Goal: Transaction & Acquisition: Purchase product/service

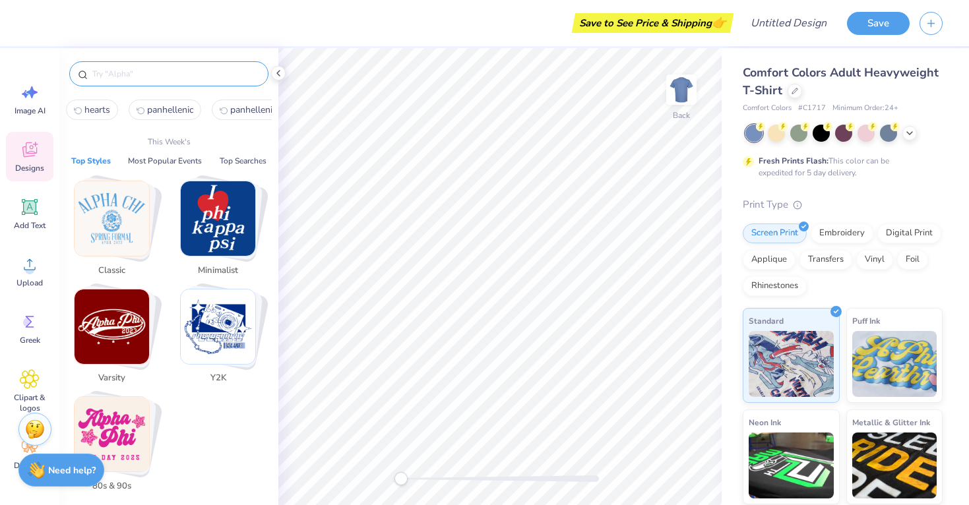
click at [144, 78] on input "text" at bounding box center [175, 73] width 169 height 13
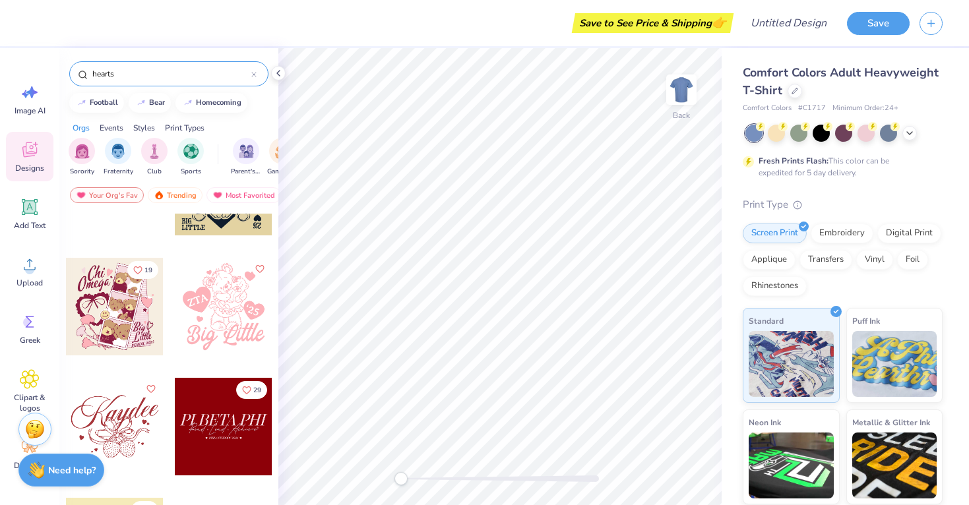
scroll to position [3799, 0]
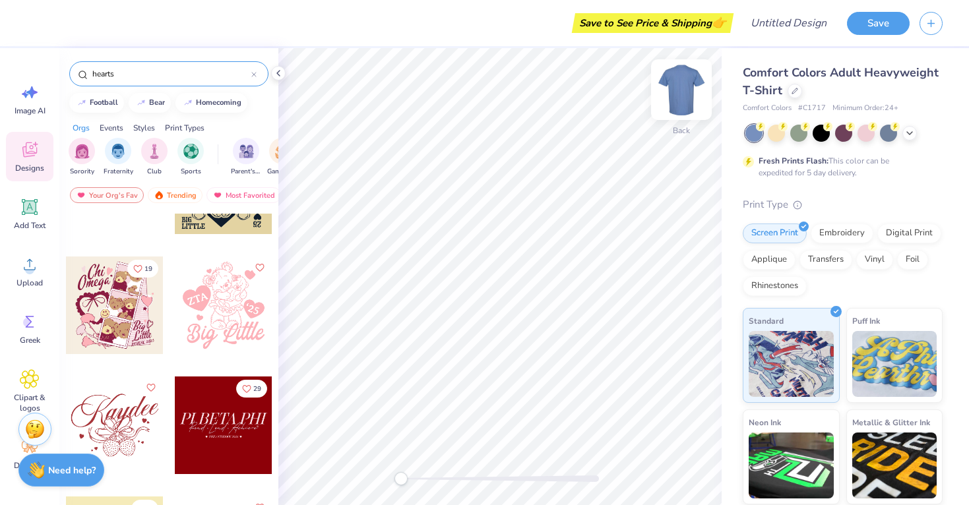
click at [673, 89] on img at bounding box center [681, 89] width 53 height 53
click at [233, 309] on div at bounding box center [224, 306] width 98 height 98
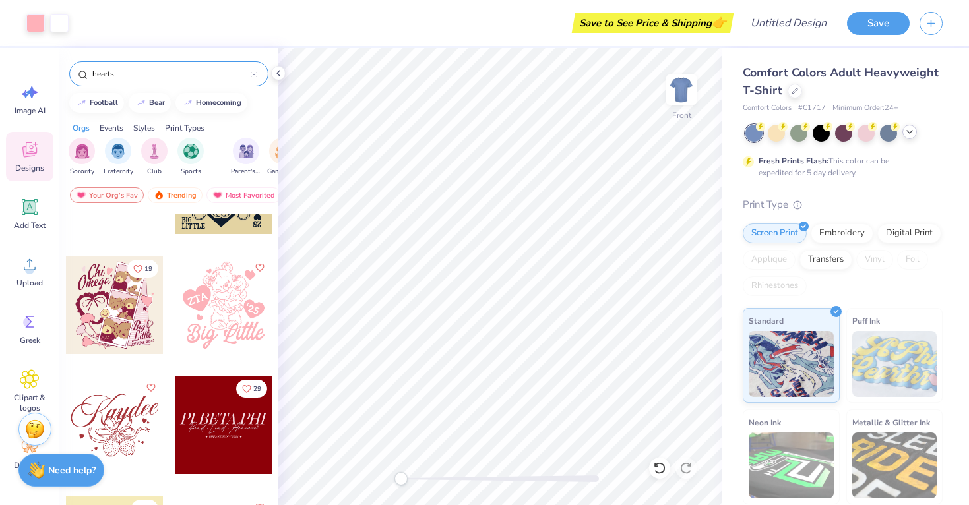
click at [910, 133] on icon at bounding box center [909, 132] width 11 height 11
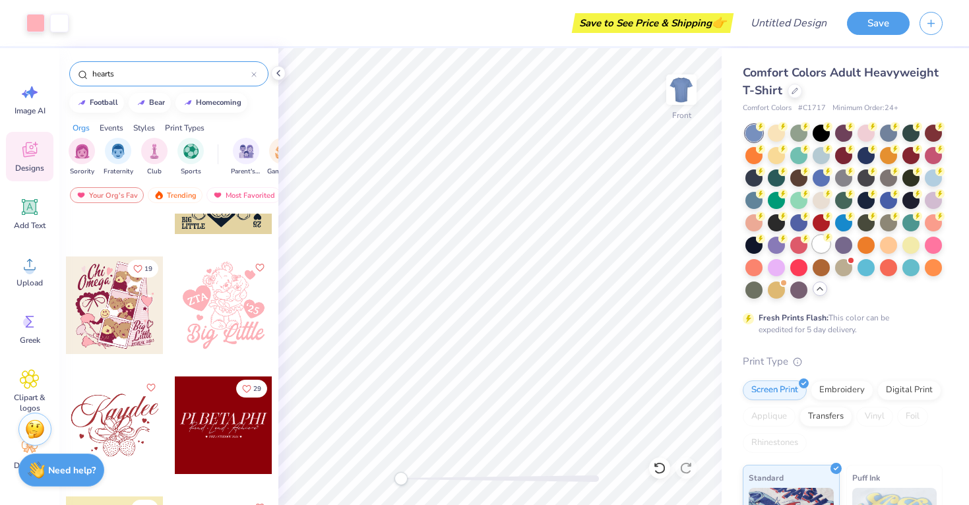
click at [822, 249] on div at bounding box center [821, 243] width 17 height 17
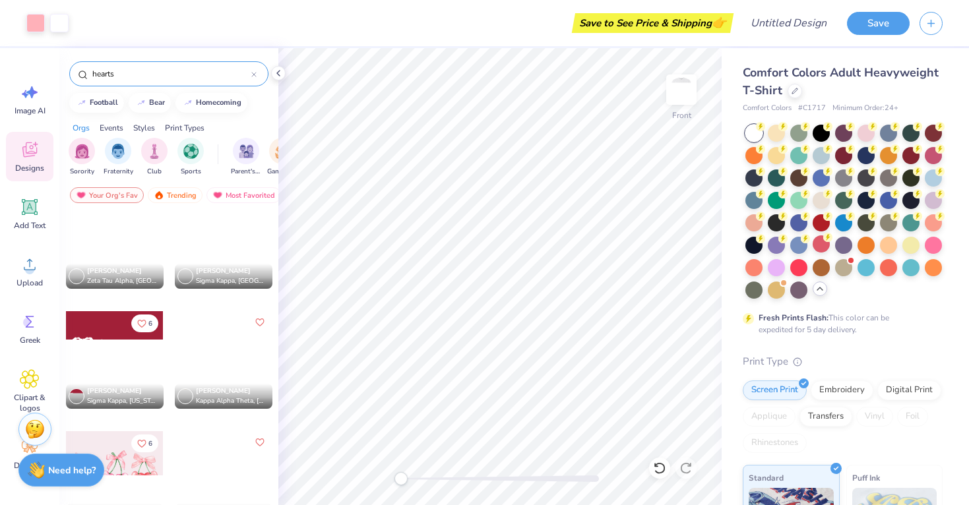
scroll to position [5204, 0]
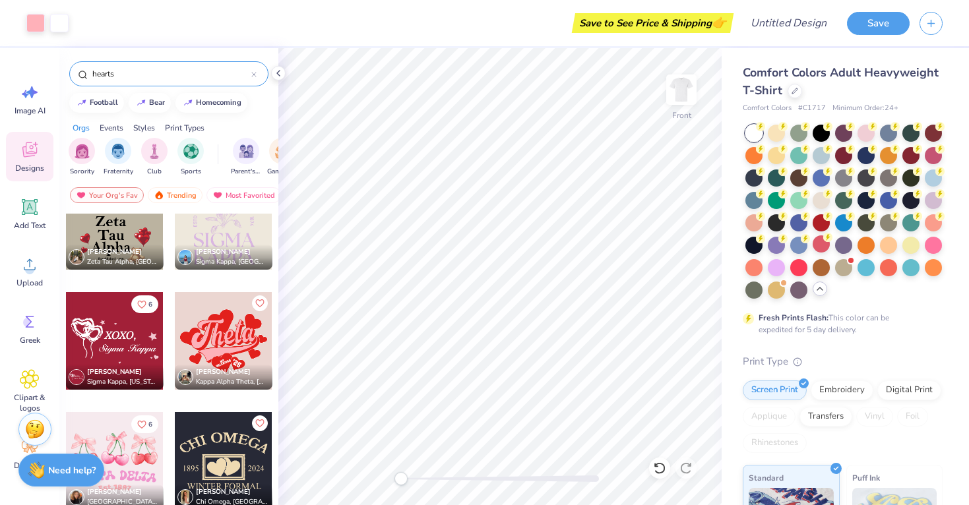
click at [122, 77] on input "hearts" at bounding box center [171, 73] width 160 height 13
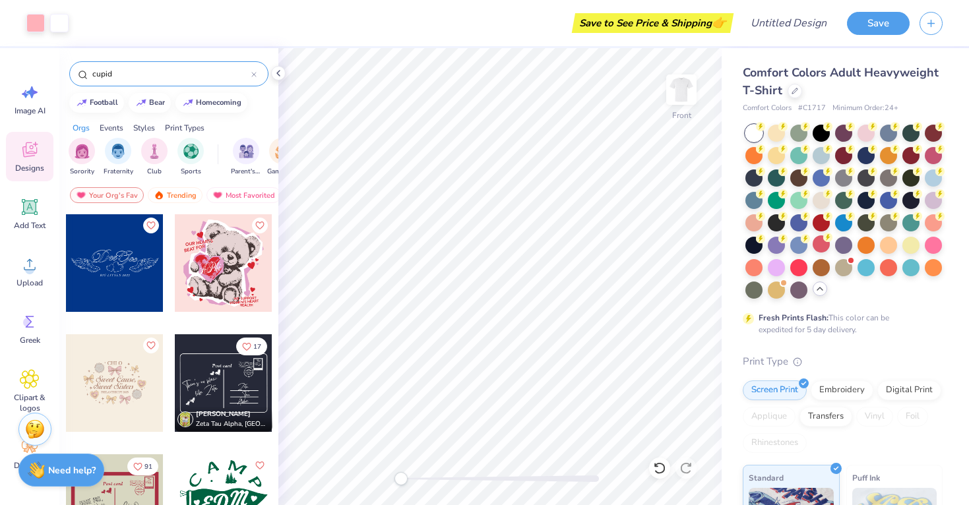
type input "cupid"
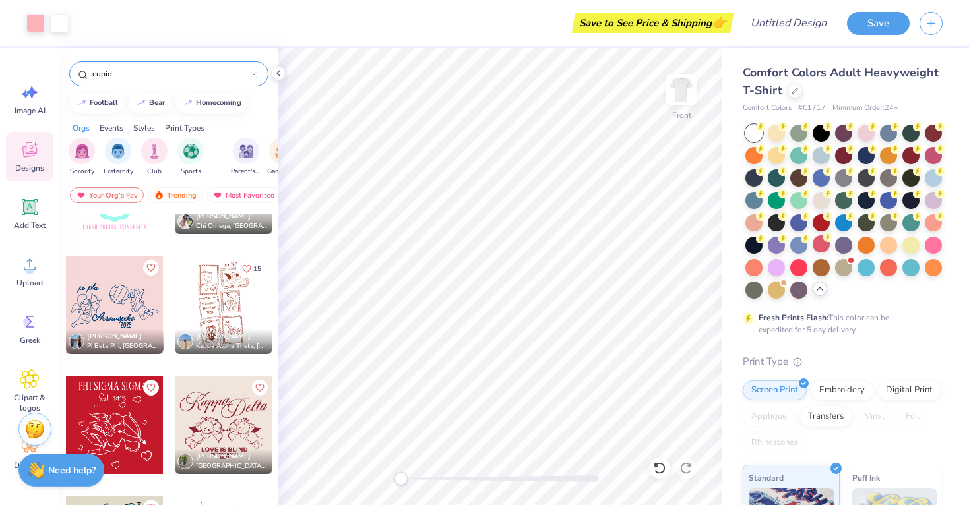
scroll to position [0, 0]
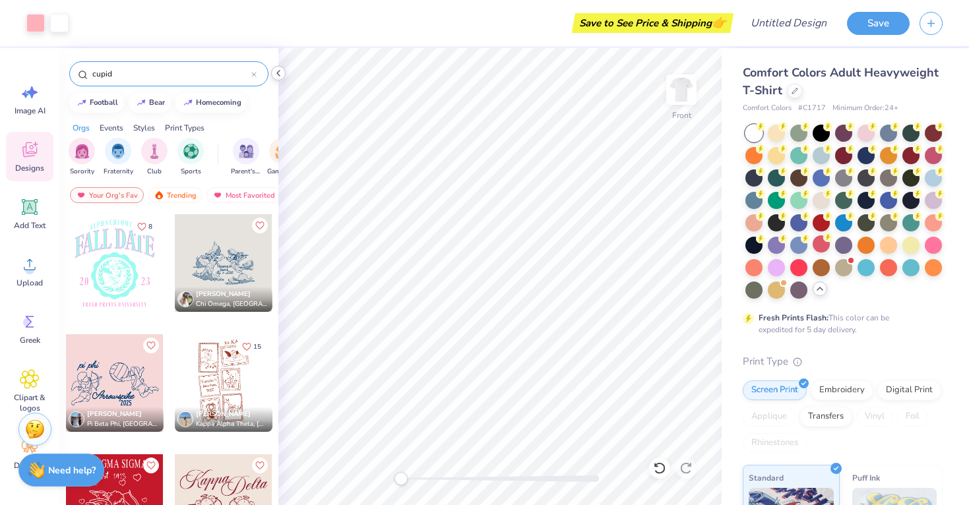
click at [283, 74] on icon at bounding box center [278, 73] width 11 height 11
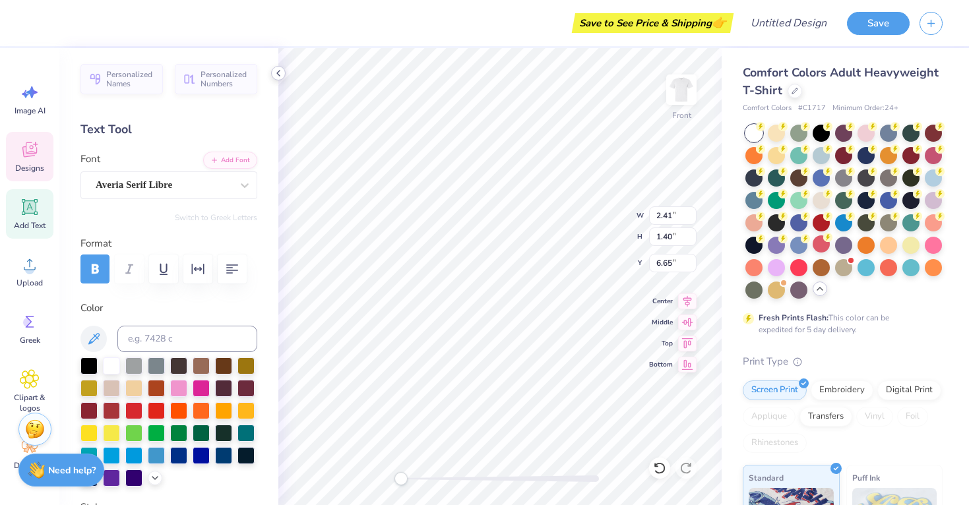
click at [276, 71] on icon at bounding box center [278, 73] width 11 height 11
type textarea "B"
type textarea "Pan Love"
type input "6.31"
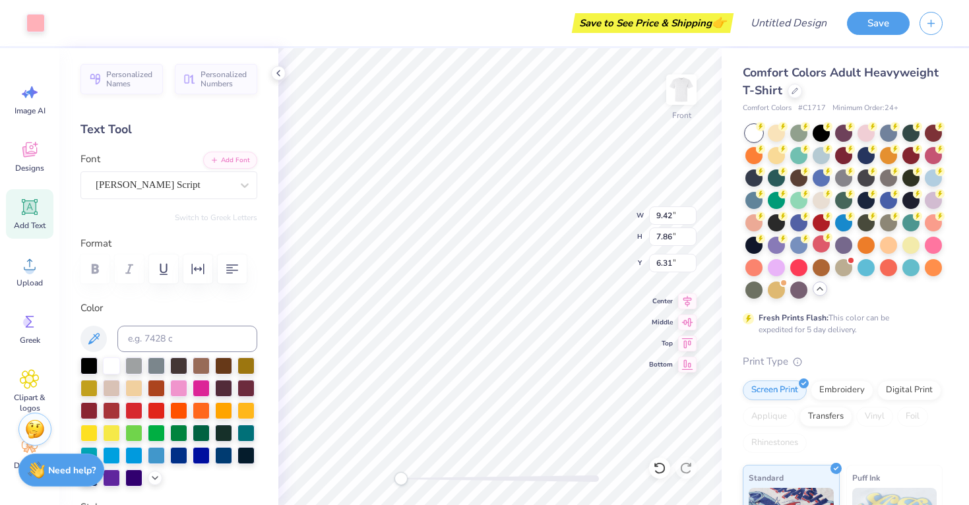
type input "9.52"
type input "2.43"
type input "14.17"
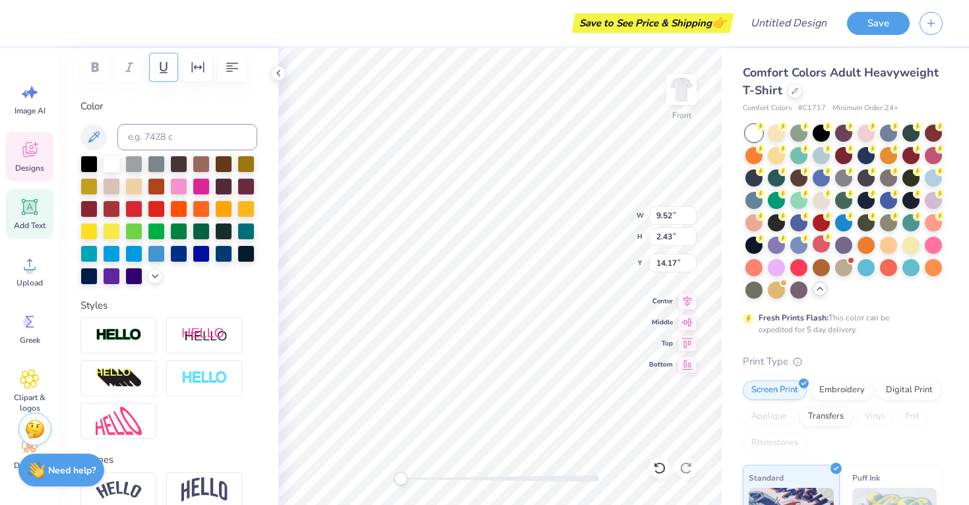
scroll to position [313, 0]
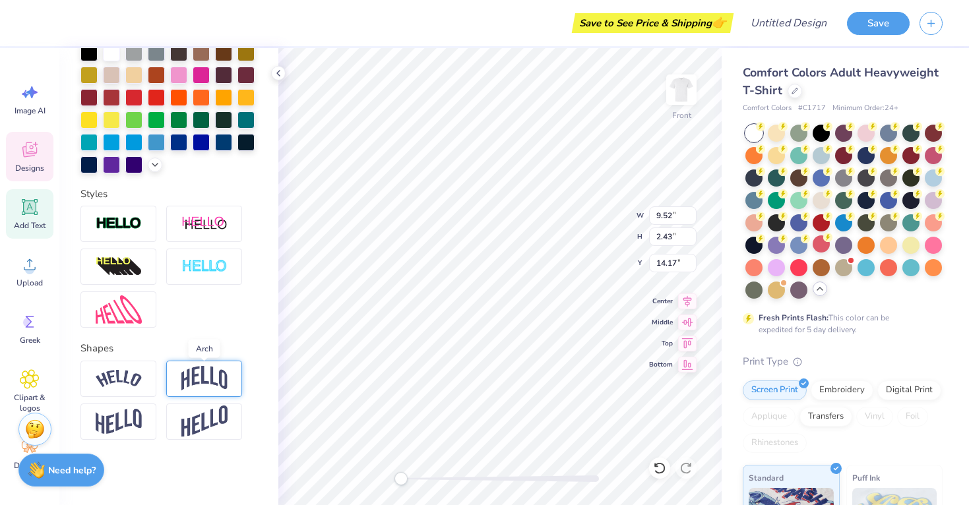
type textarea "Pan Love is"
click at [202, 381] on img at bounding box center [204, 378] width 46 height 25
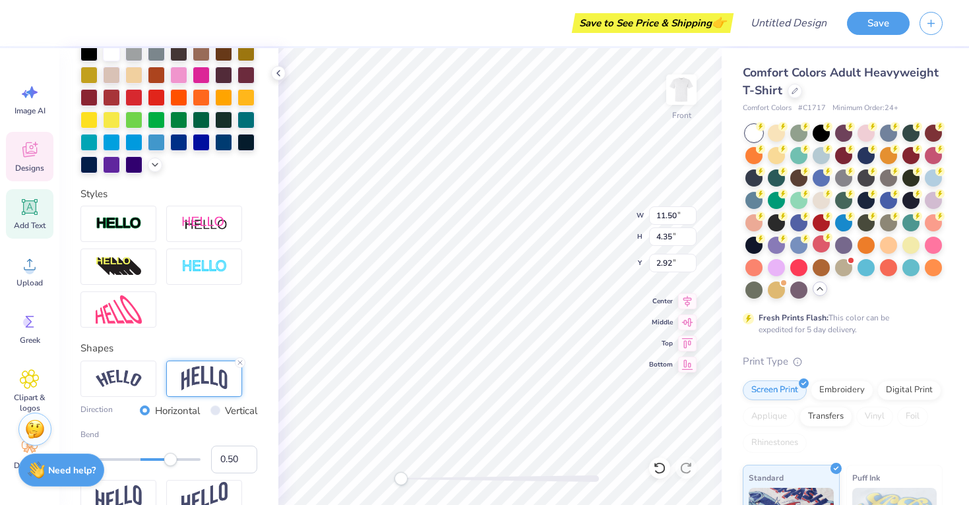
type textarea "Pan Love is the"
type input "3.00"
type input "2.32"
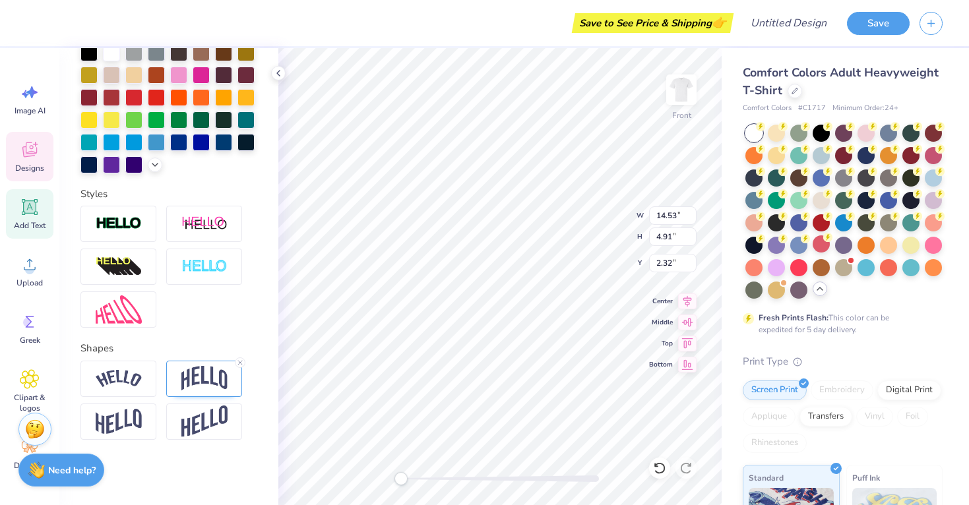
scroll to position [0, 0]
type textarea "best kinda love"
click at [226, 409] on img at bounding box center [204, 422] width 46 height 32
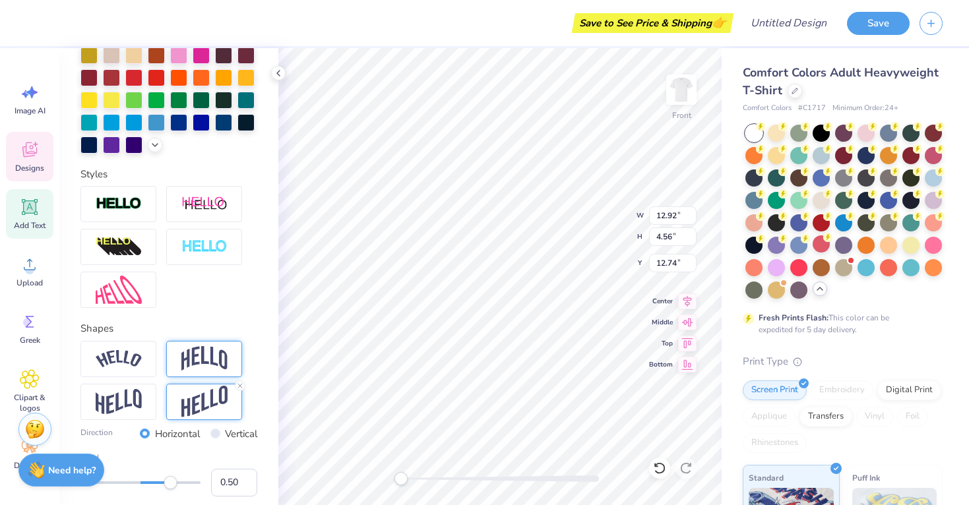
click at [214, 356] on img at bounding box center [204, 358] width 46 height 25
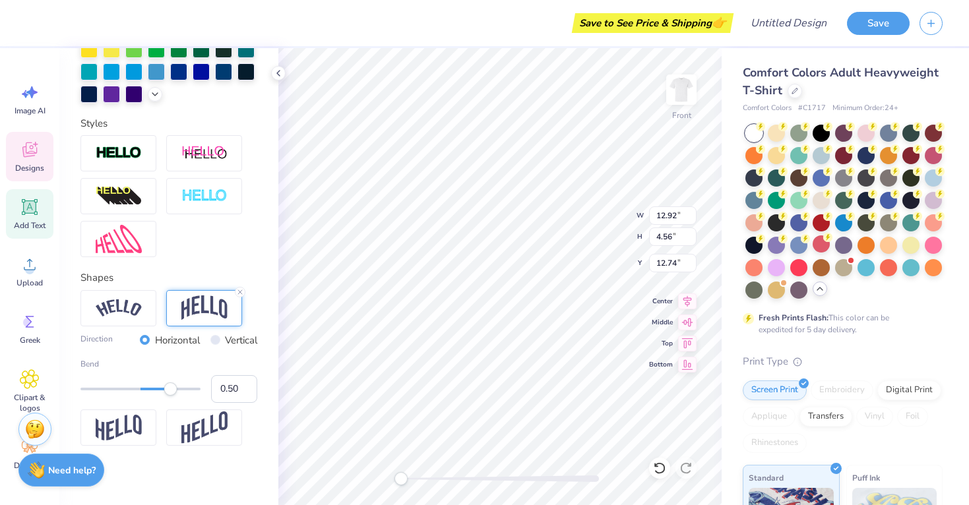
scroll to position [390, 0]
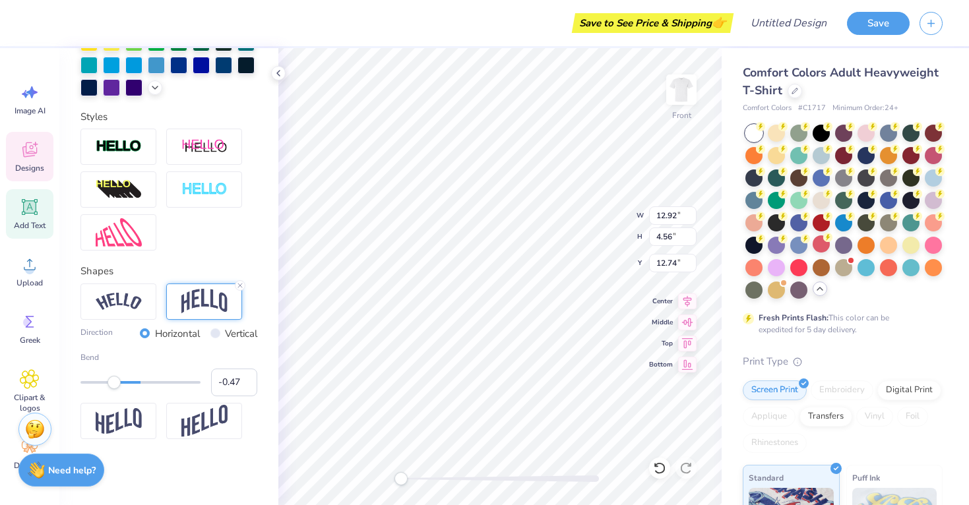
type input "-0.48"
drag, startPoint x: 173, startPoint y: 385, endPoint x: 111, endPoint y: 389, distance: 61.5
click at [111, 389] on div "Bend -0.48" at bounding box center [168, 374] width 177 height 45
type input "-0.32"
drag, startPoint x: 113, startPoint y: 381, endPoint x: 121, endPoint y: 382, distance: 8.6
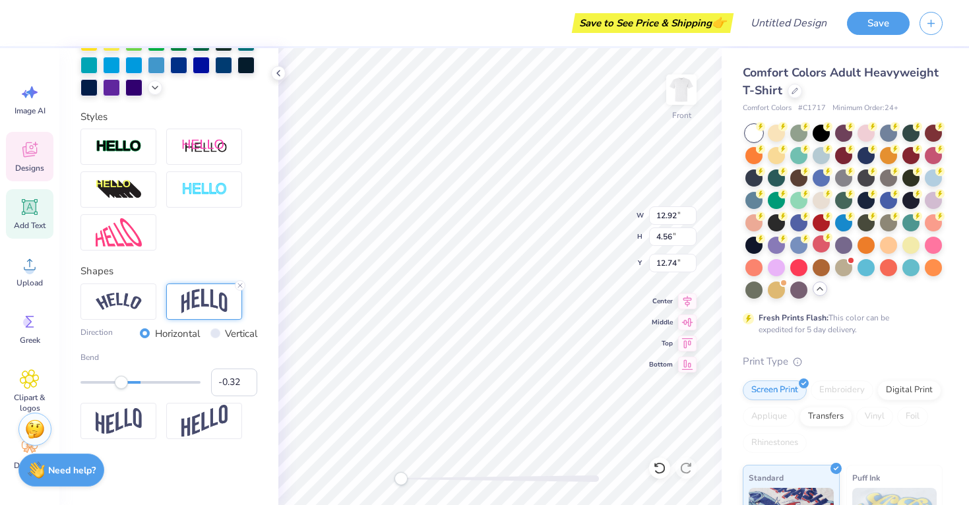
click at [121, 382] on div "Accessibility label" at bounding box center [121, 382] width 13 height 13
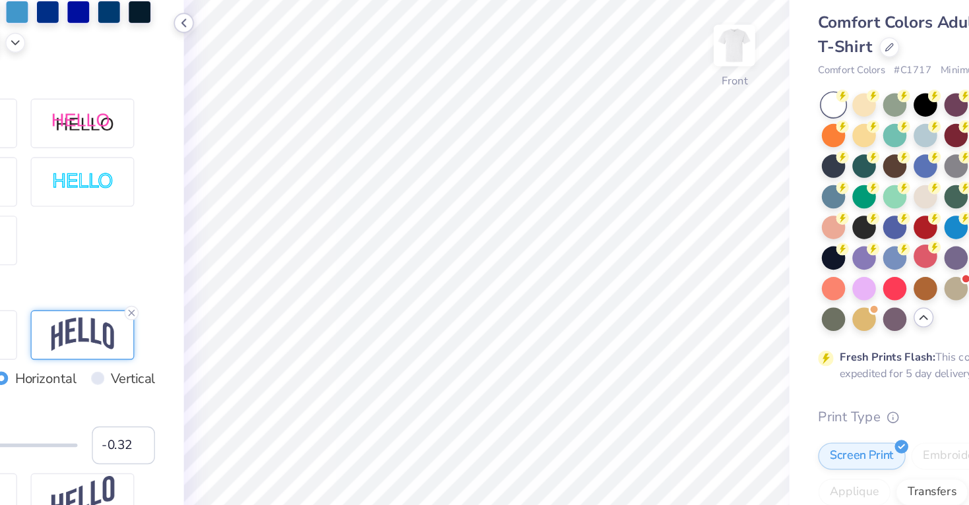
click at [280, 77] on icon at bounding box center [278, 73] width 11 height 11
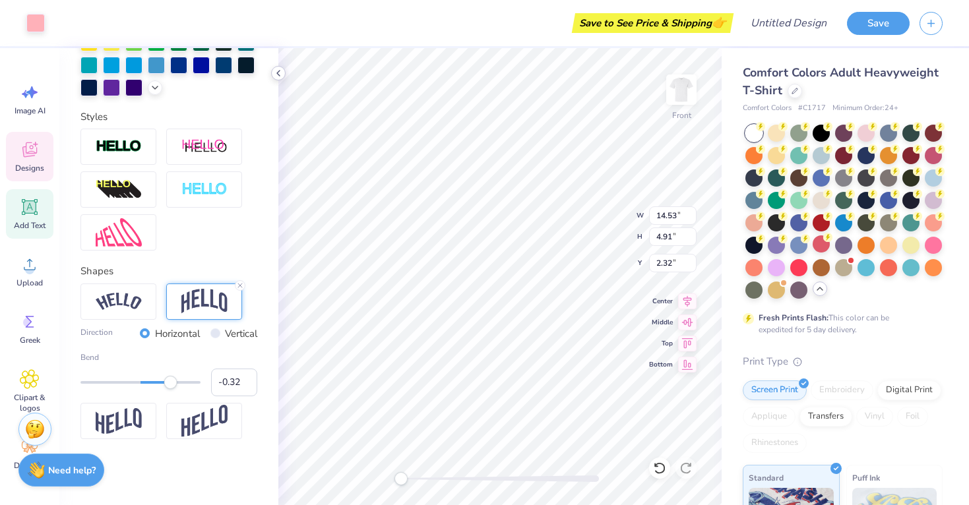
scroll to position [313, 0]
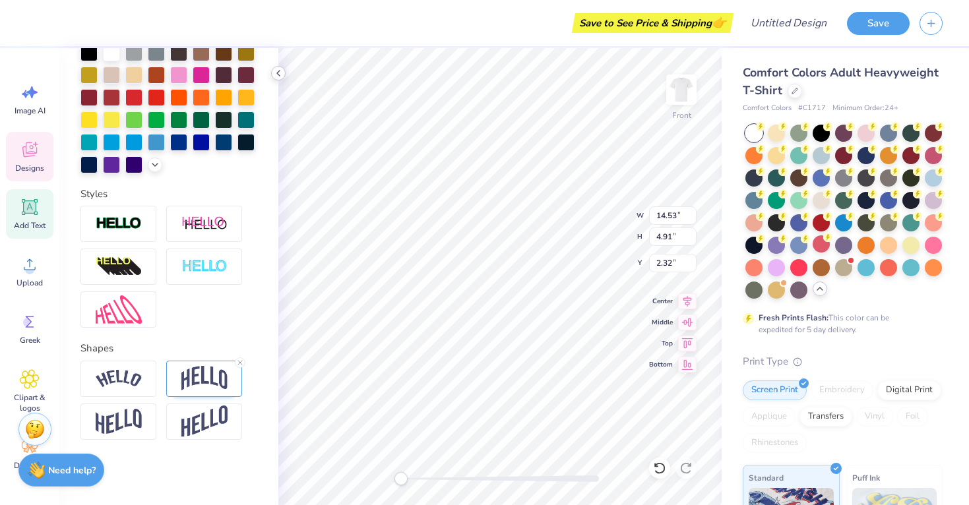
type input "1.26"
type input "1.09"
type input "5.47"
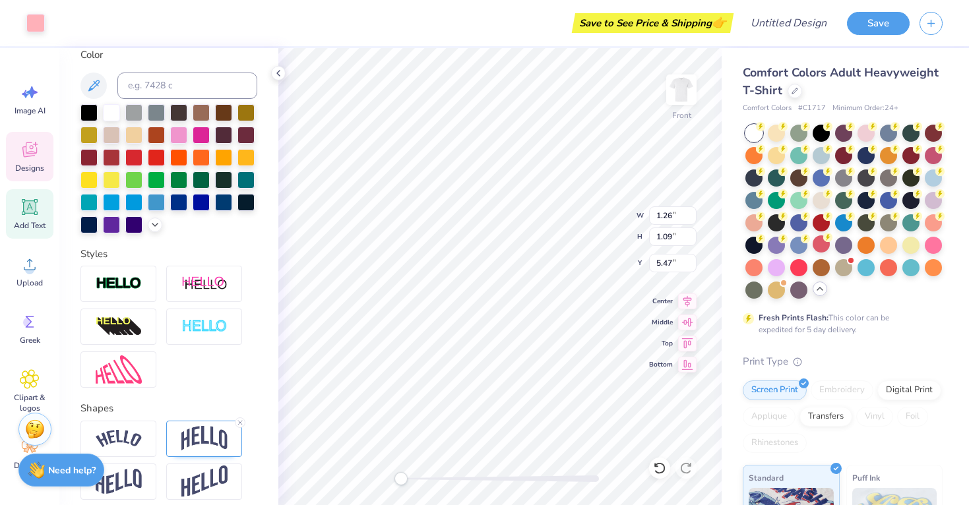
scroll to position [252, 0]
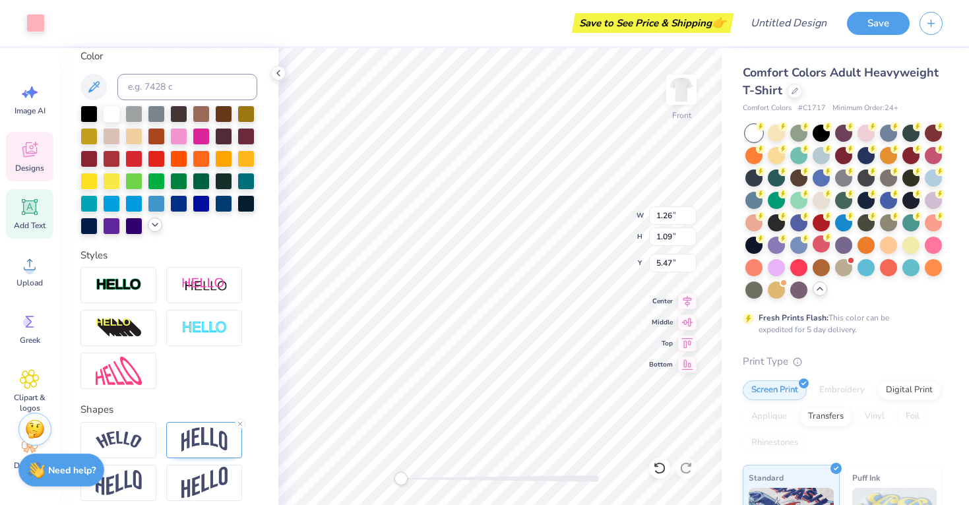
click at [155, 228] on icon at bounding box center [155, 225] width 11 height 11
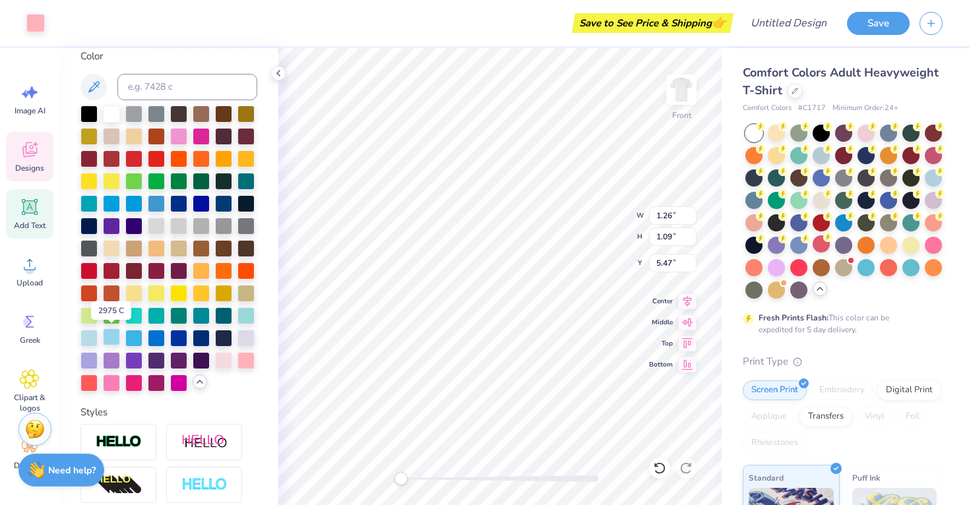
click at [115, 335] on div at bounding box center [111, 336] width 17 height 17
click at [245, 359] on div at bounding box center [245, 359] width 17 height 17
click at [114, 380] on div at bounding box center [111, 381] width 17 height 17
type input "12.92"
type input "3.32"
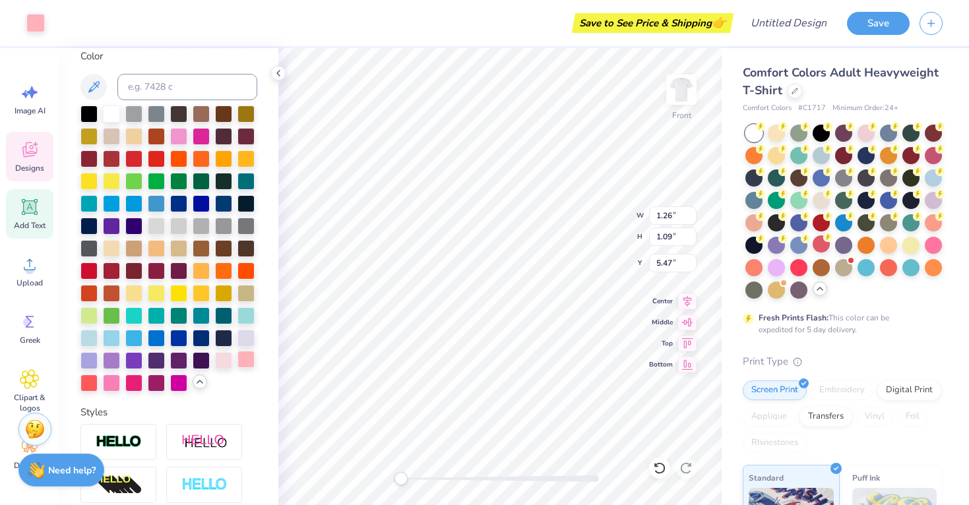
type input "11.29"
click at [111, 379] on div at bounding box center [111, 381] width 17 height 17
click at [227, 360] on div at bounding box center [223, 359] width 17 height 17
click at [253, 353] on div at bounding box center [245, 359] width 17 height 17
click at [181, 135] on div at bounding box center [178, 135] width 17 height 17
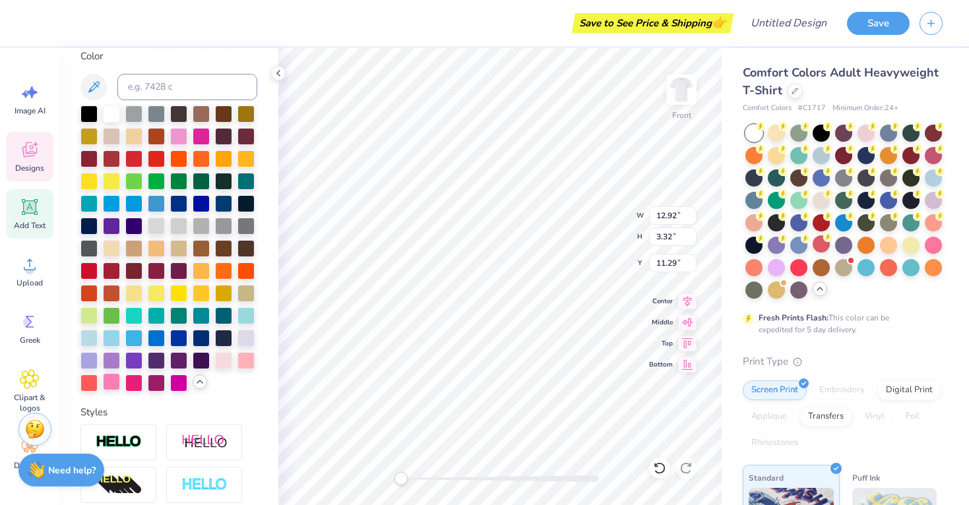
click at [111, 385] on div at bounding box center [111, 381] width 17 height 17
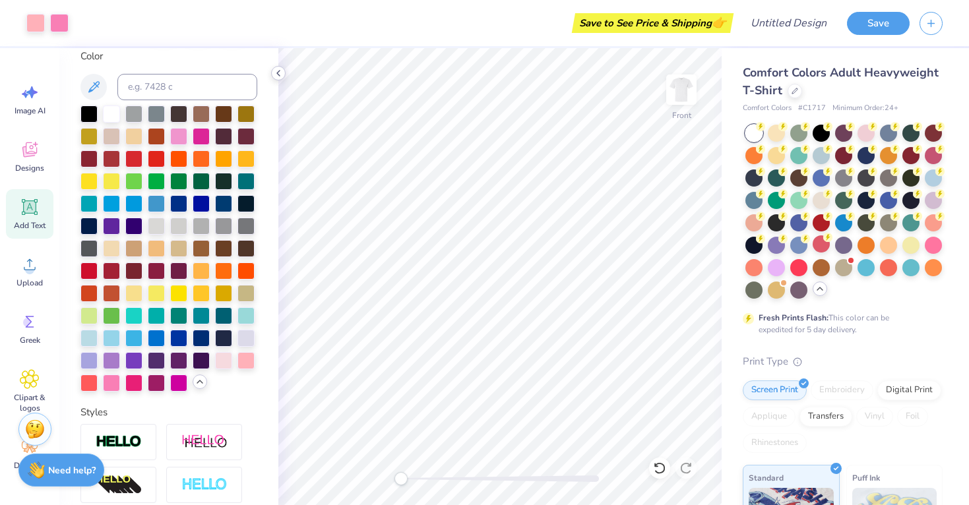
click at [282, 75] on icon at bounding box center [278, 73] width 11 height 11
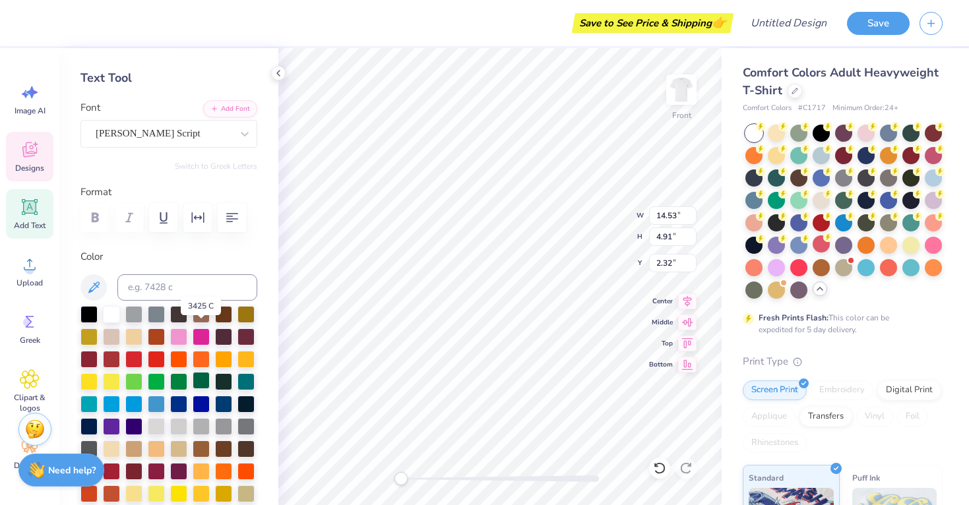
scroll to position [0, 0]
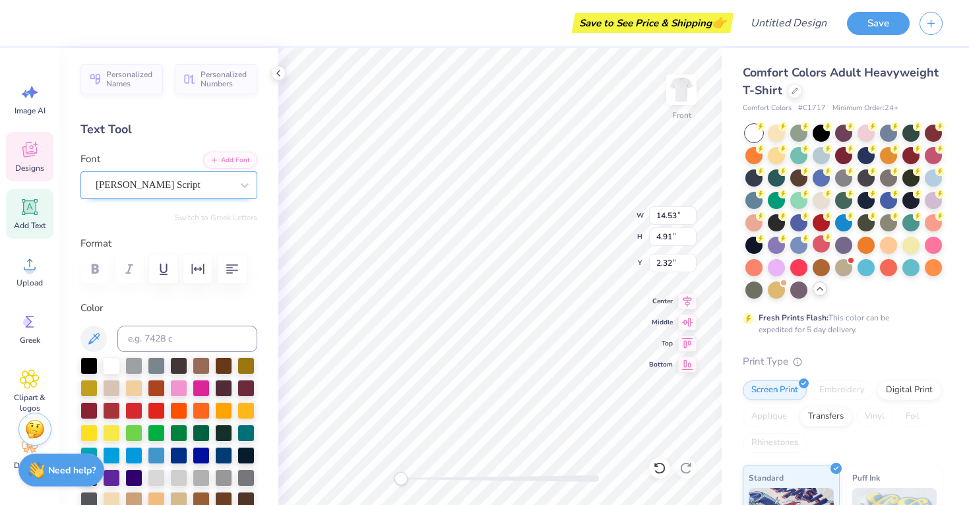
click at [200, 182] on div "[PERSON_NAME] Script" at bounding box center [163, 185] width 139 height 20
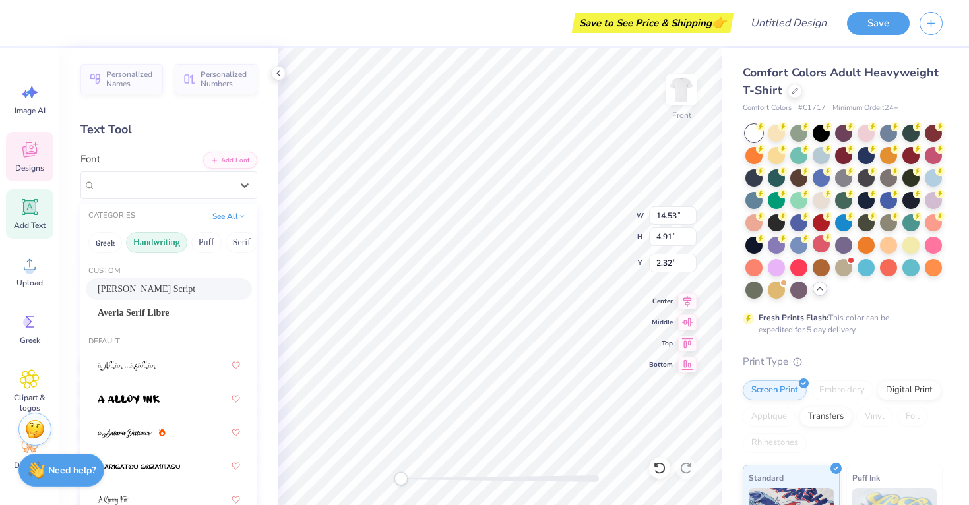
click at [163, 241] on button "Handwriting" at bounding box center [156, 242] width 61 height 21
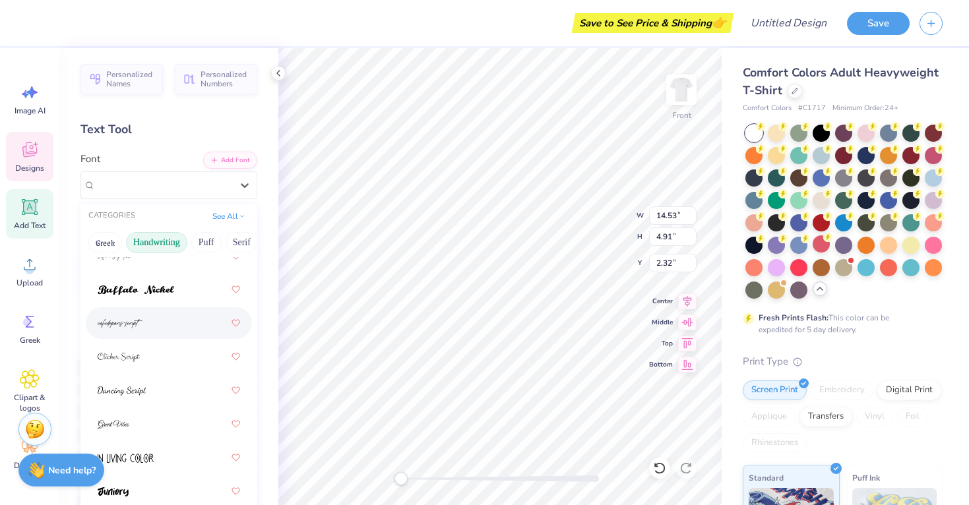
scroll to position [143, 0]
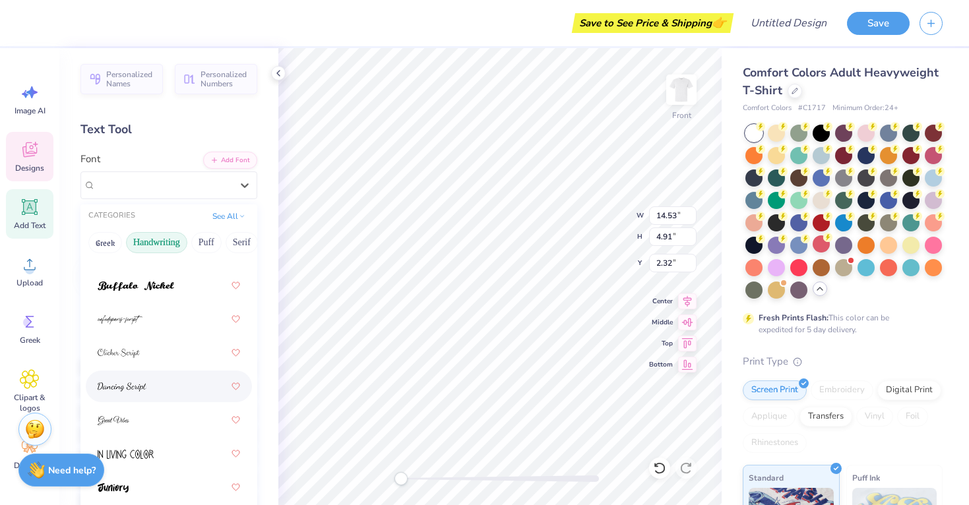
click at [162, 386] on div at bounding box center [169, 387] width 142 height 24
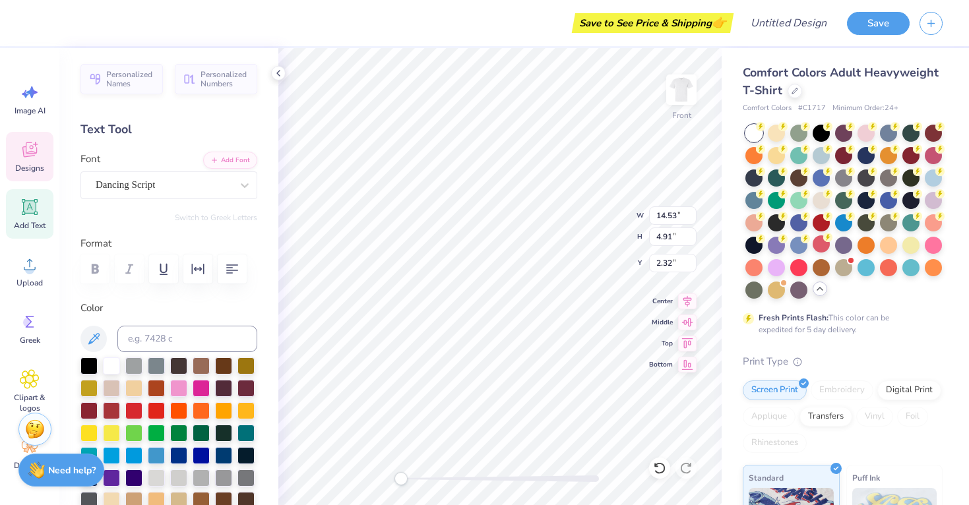
type input "12.92"
type input "3.32"
type input "11.29"
click at [184, 186] on div "[PERSON_NAME] Script" at bounding box center [163, 185] width 139 height 20
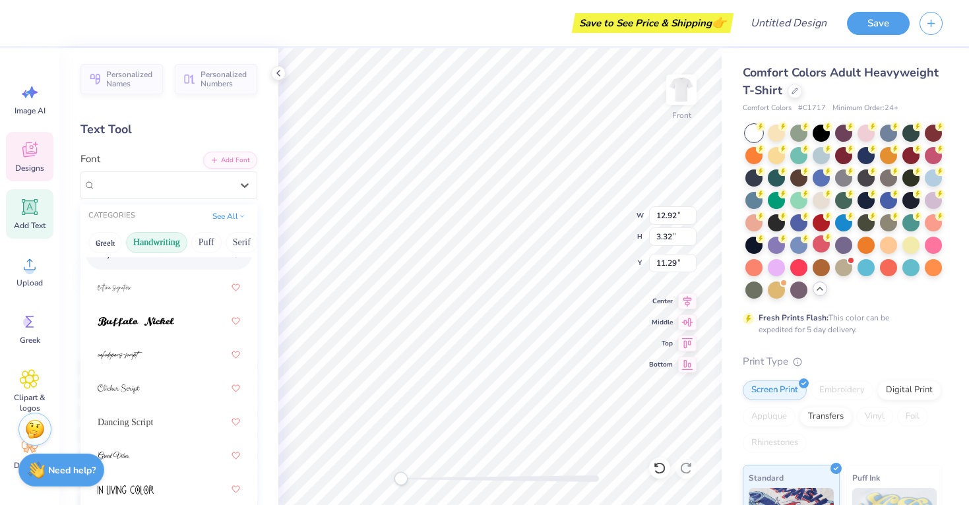
scroll to position [121, 0]
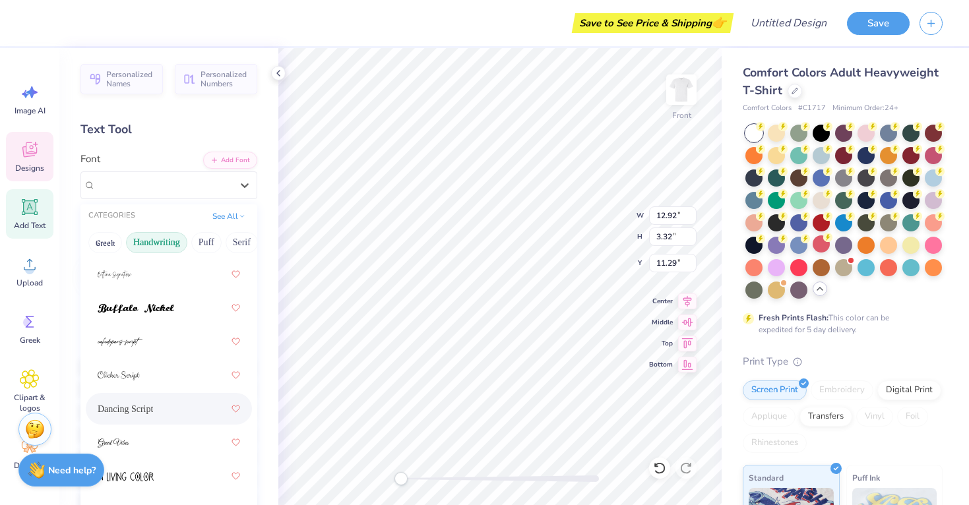
click at [158, 409] on div "Dancing Script" at bounding box center [169, 409] width 142 height 24
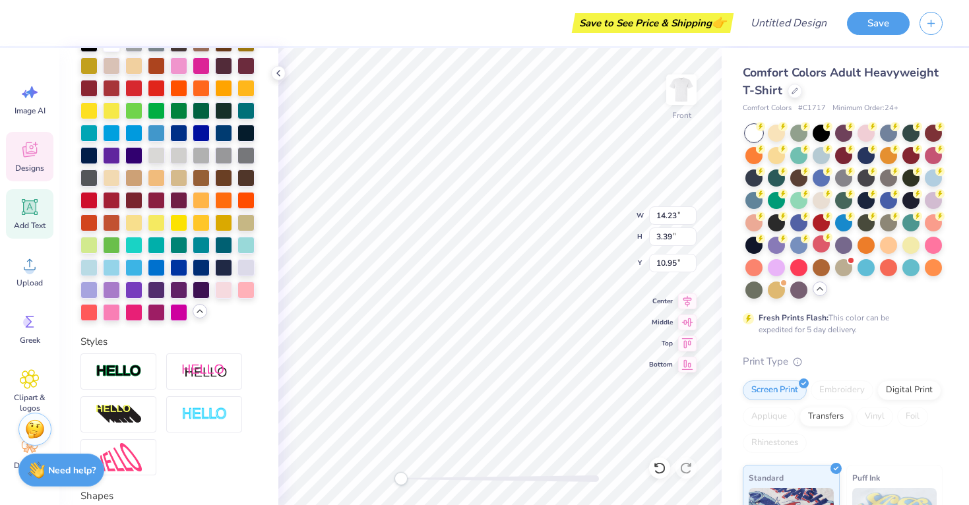
scroll to position [470, 0]
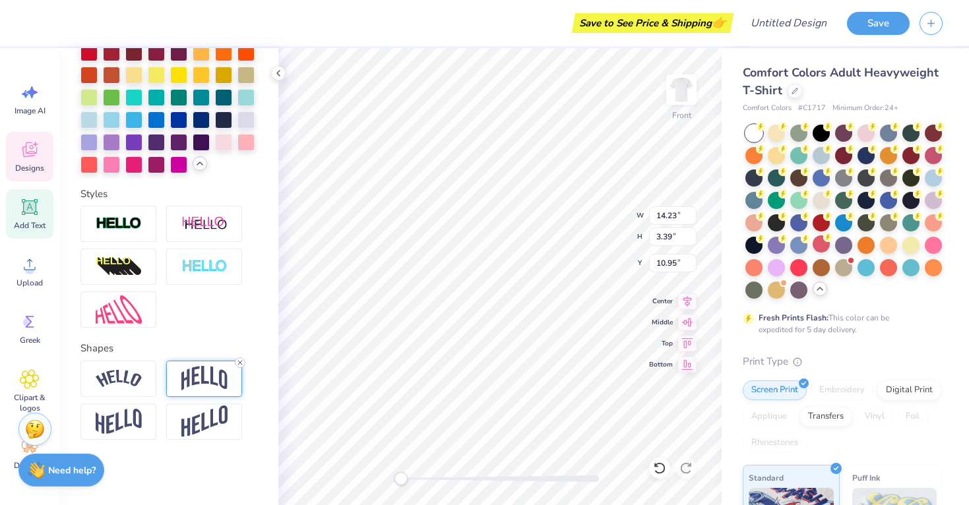
click at [243, 361] on icon at bounding box center [240, 363] width 8 height 8
click at [516, 30] on div "Save to See Price & Shipping 👉" at bounding box center [383, 23] width 694 height 46
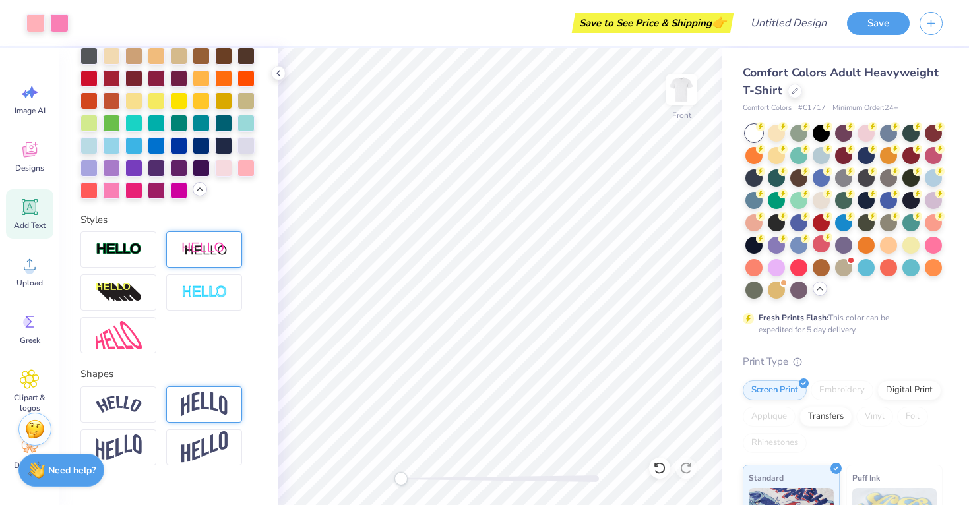
scroll to position [445, 0]
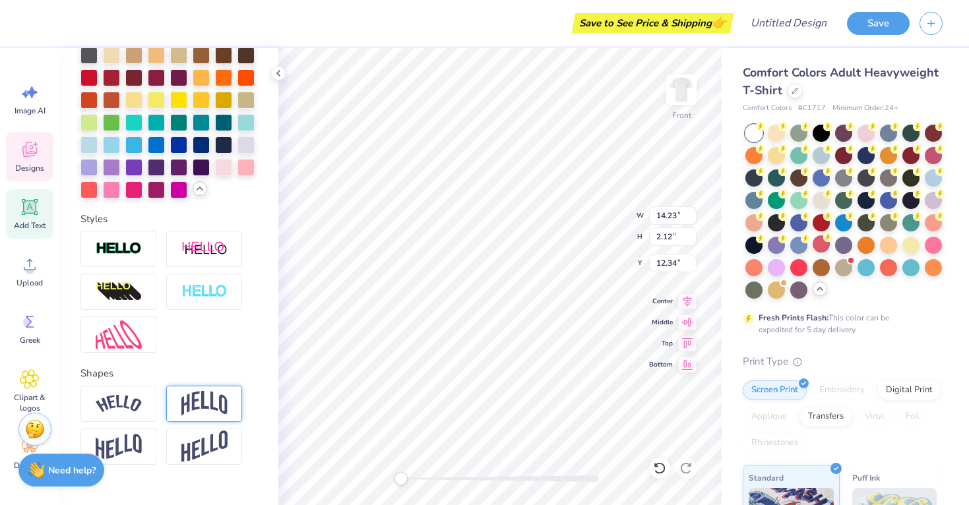
type input "14.53"
type input "4.90"
type input "2.32"
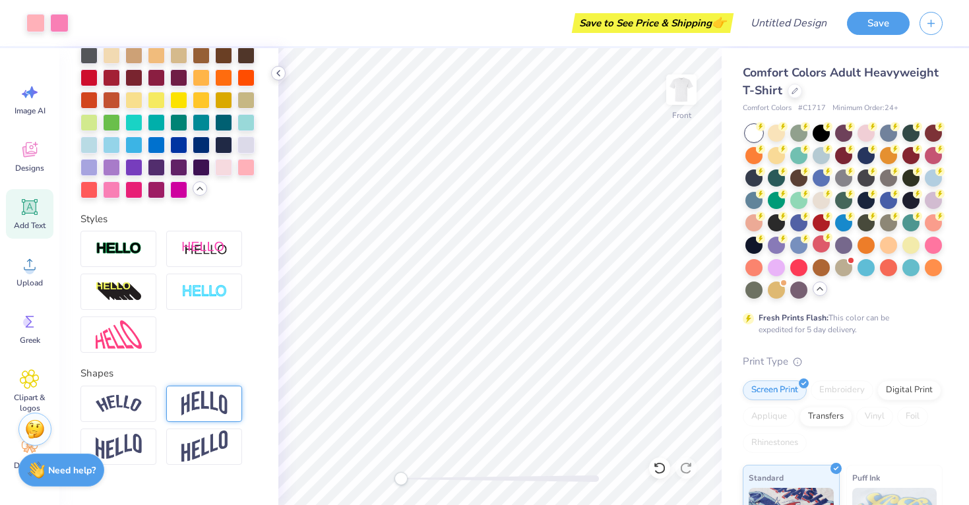
click at [282, 73] on icon at bounding box center [278, 73] width 11 height 11
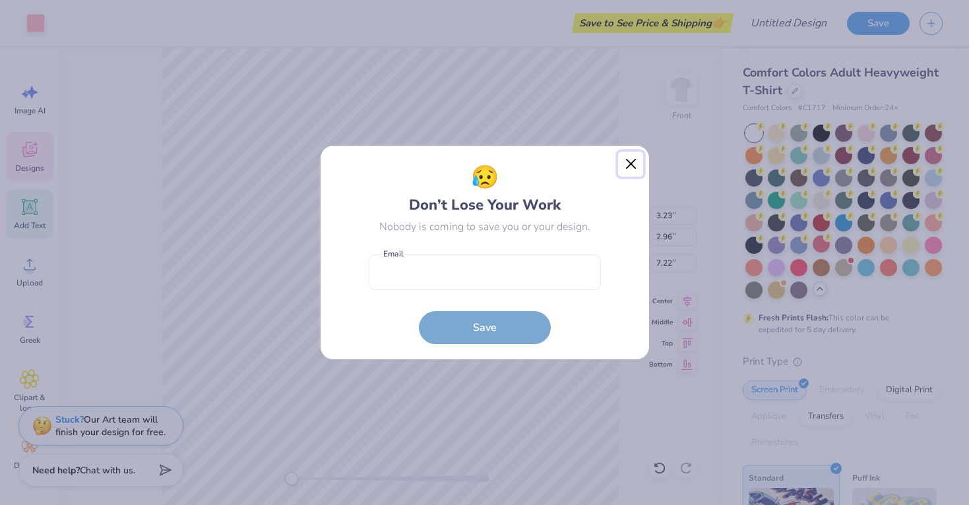
click at [625, 168] on button "Close" at bounding box center [630, 164] width 25 height 25
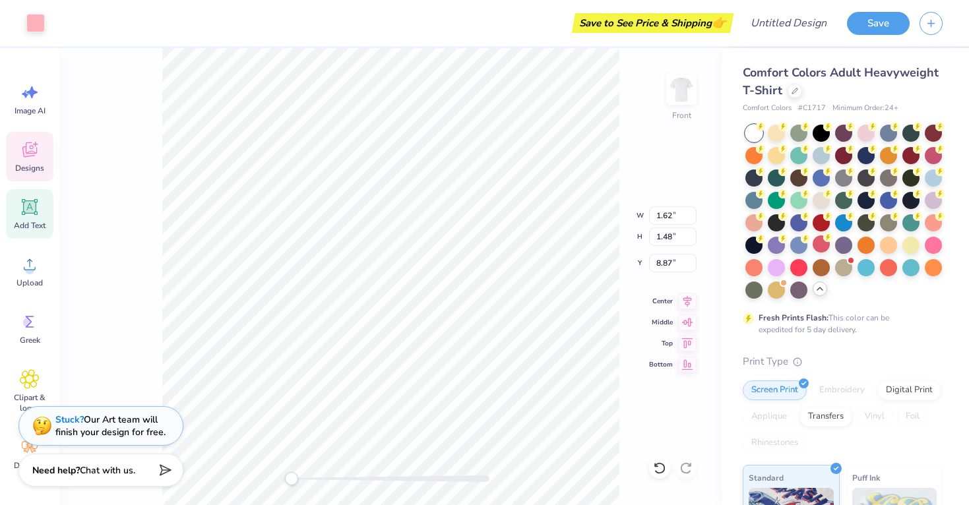
type input "1.62"
type input "1.48"
type input "8.87"
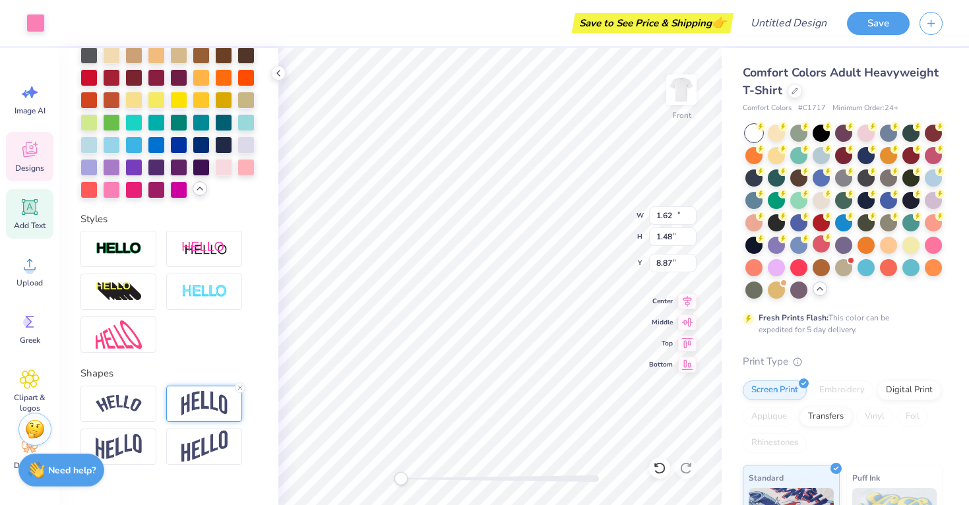
type input "12.64"
type input "4.26"
type input "2.74"
type input "2.37"
type input "2.16"
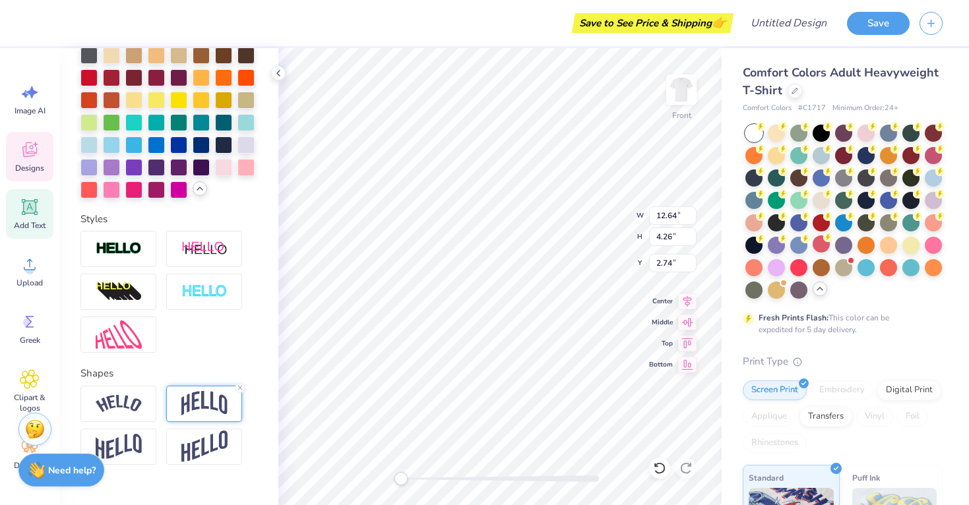
type input "8.87"
type input "1.25"
type input "1.13"
type input "9.90"
type input "12.64"
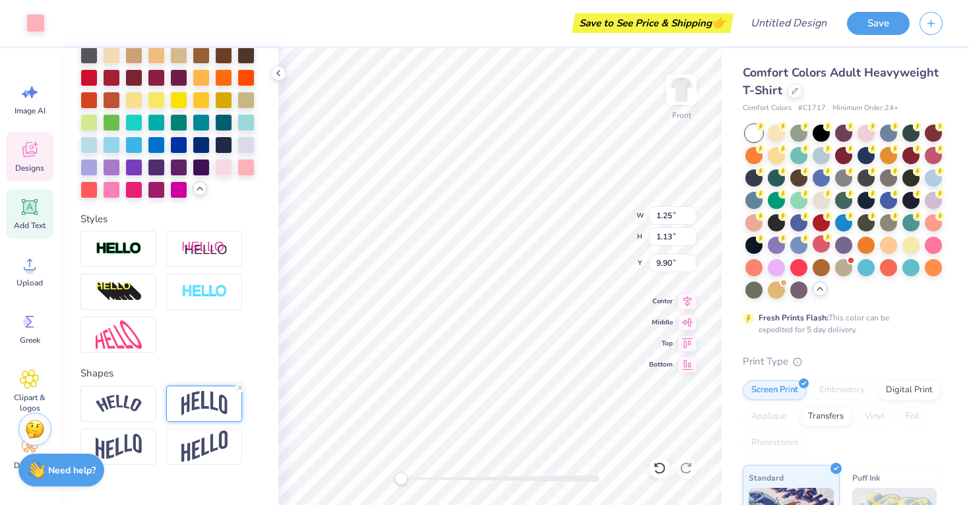
type input "4.26"
type input "2.76"
type input "1.24"
type input "1.14"
type input "8.48"
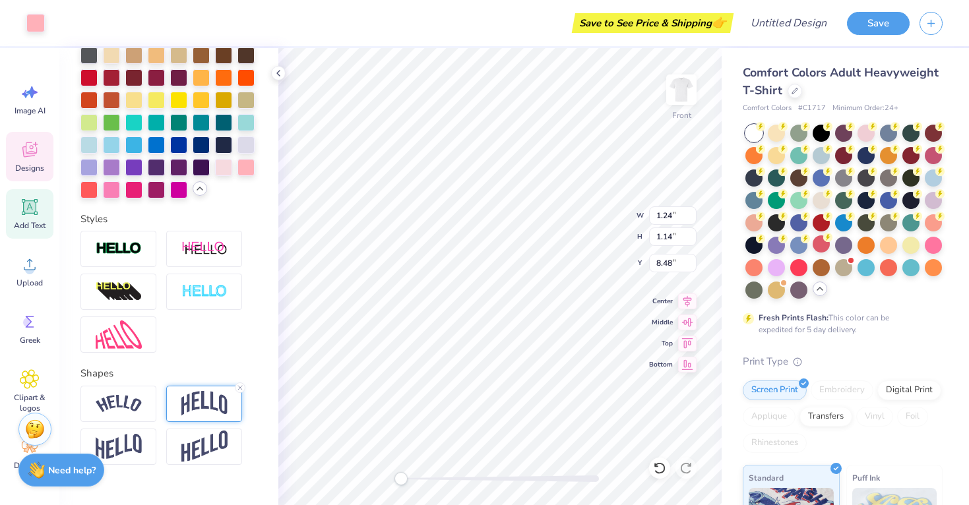
type input "12.64"
type input "4.26"
type input "2.76"
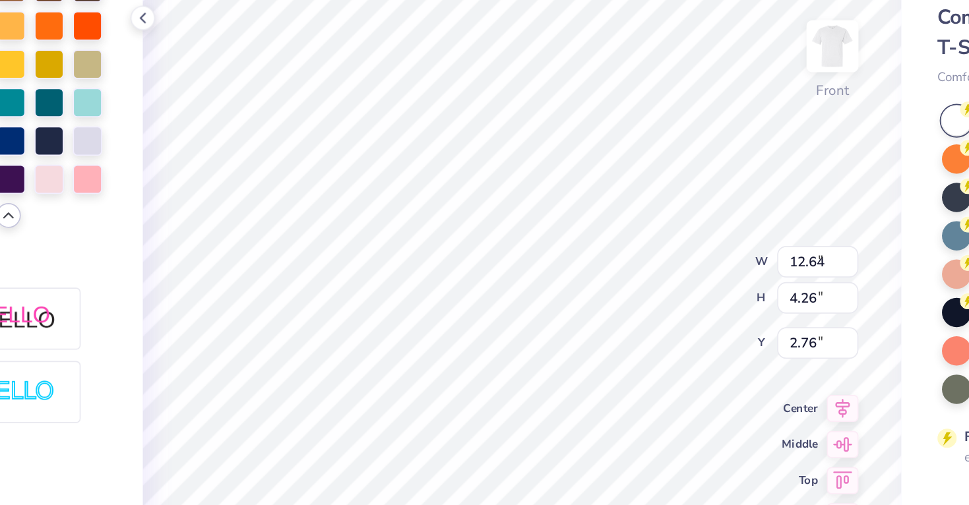
type input "0.57"
type input "0.53"
type input "5.31"
type input "1.62"
type input "1.48"
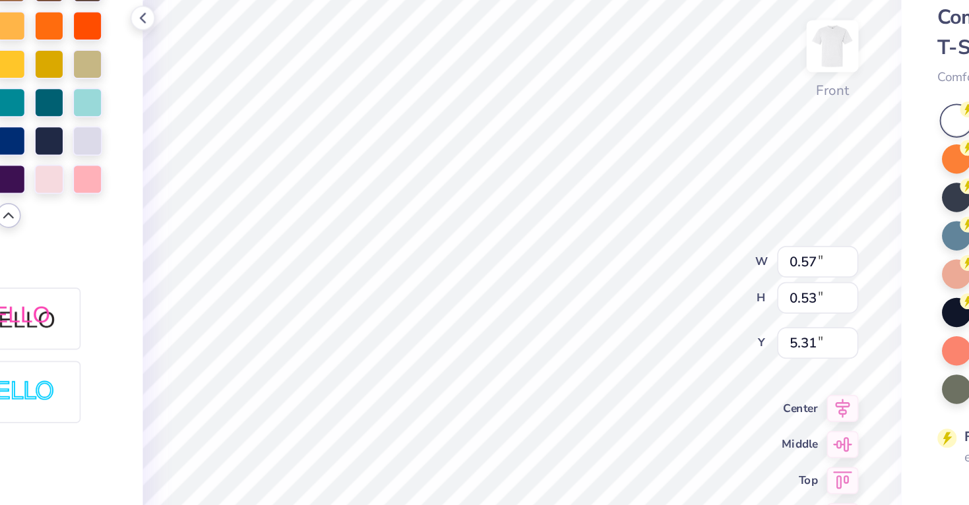
type input "8.87"
type input "1.61"
type input "1.49"
type input "6.28"
type input "1.25"
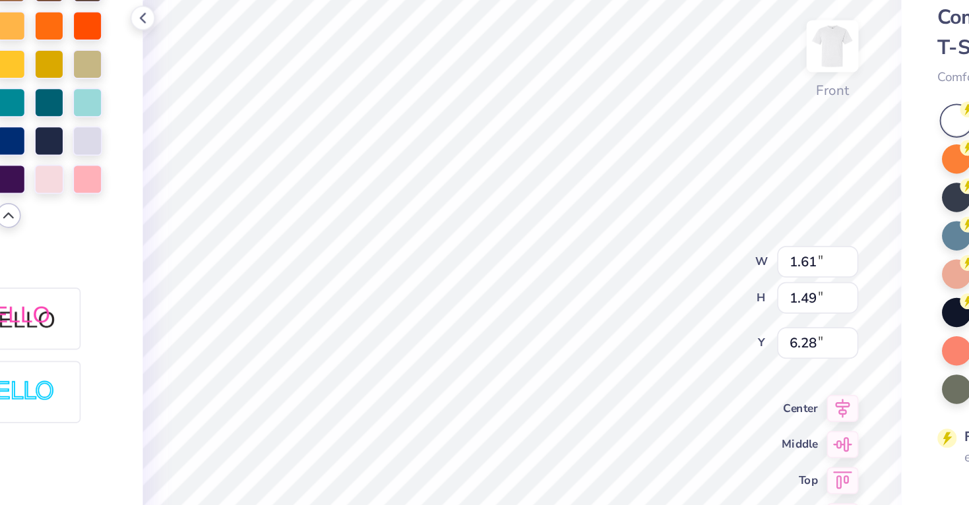
type input "1.13"
type input "9.90"
type input "1.24"
type input "1.14"
type input "8.48"
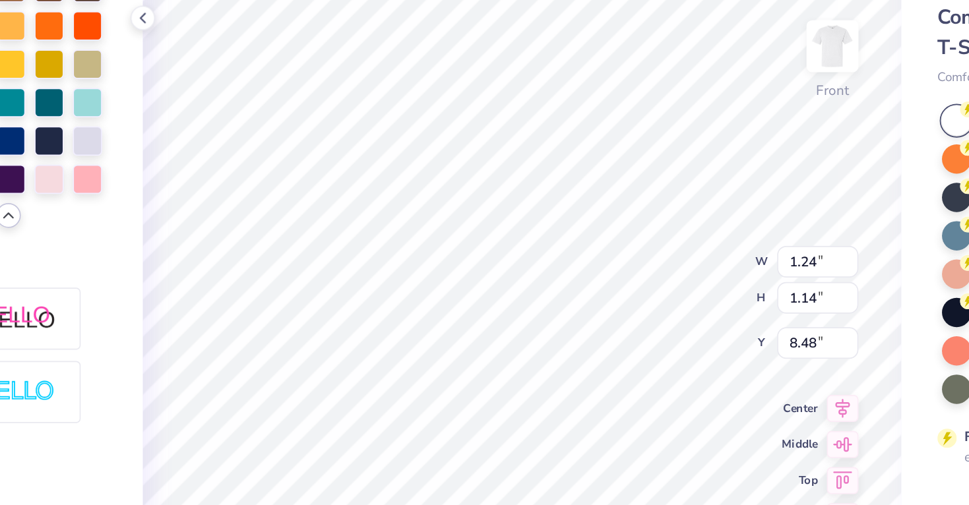
type input "1.49"
type input "1.38"
type input "7.03"
type input "1.26"
type input "1.09"
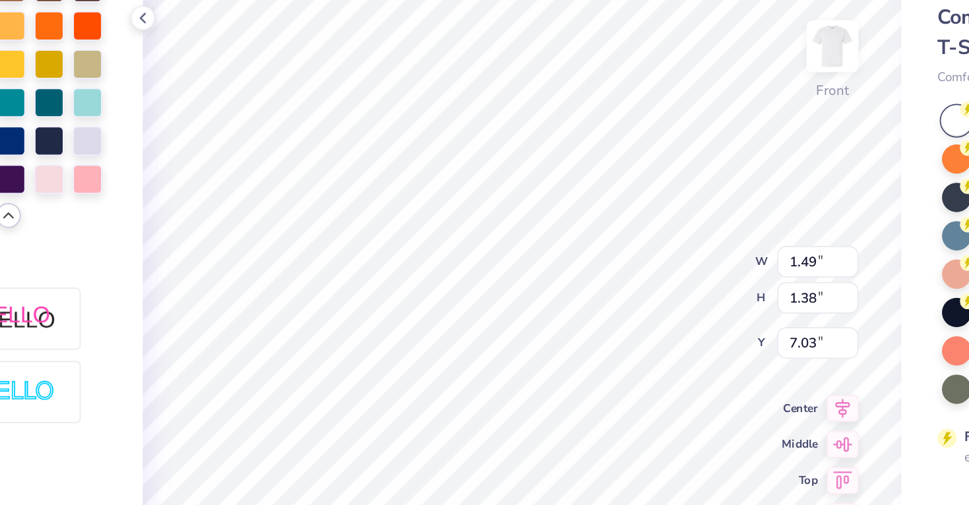
type input "5.47"
type input "1.61"
type input "1.49"
type input "3.98"
type input "0.75"
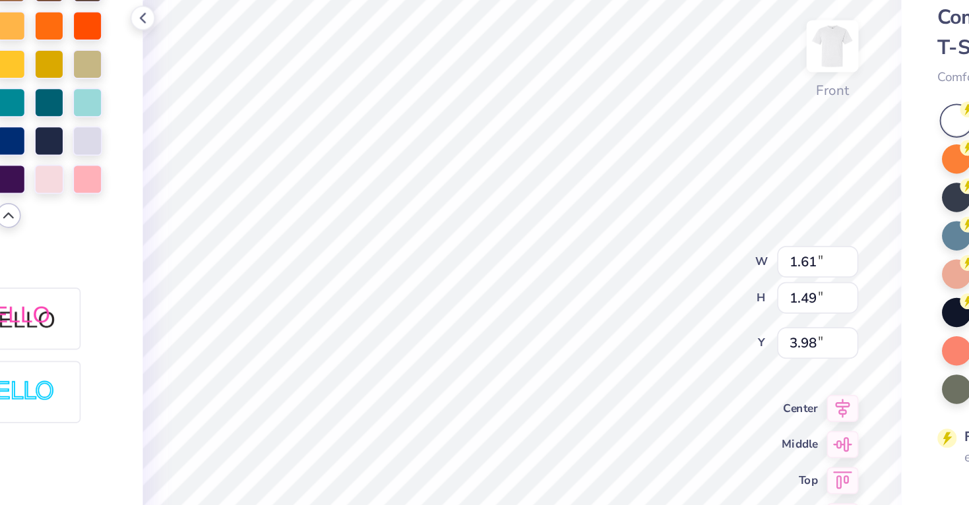
type input "0.69"
type input "10.60"
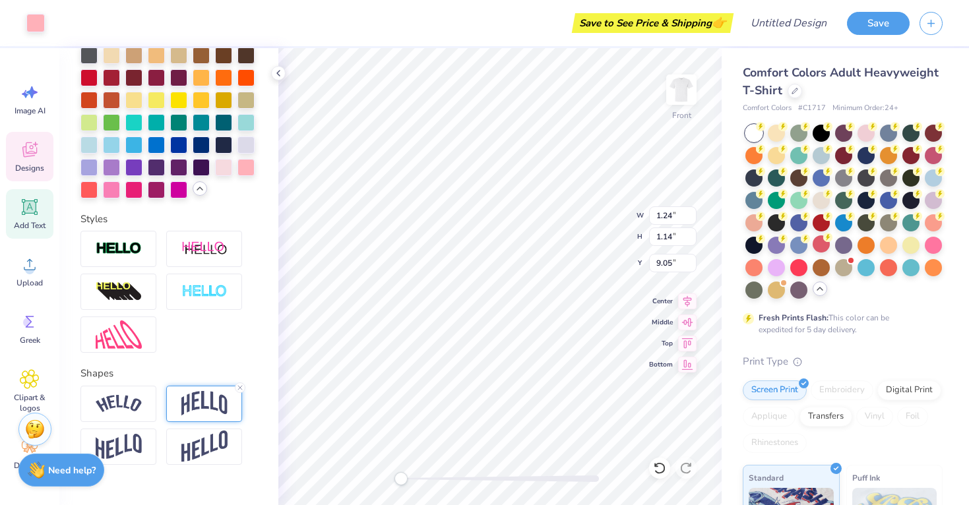
type input "1.24"
type input "1.14"
type input "9.05"
click at [38, 202] on icon at bounding box center [30, 207] width 20 height 20
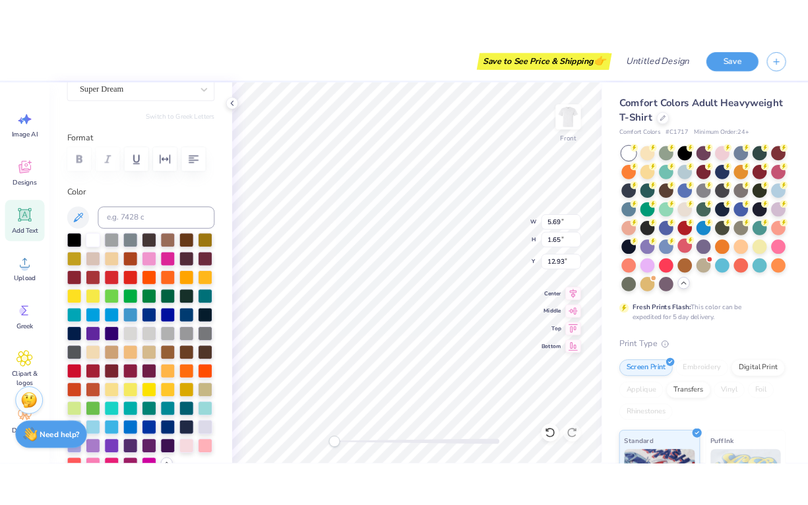
scroll to position [0, 0]
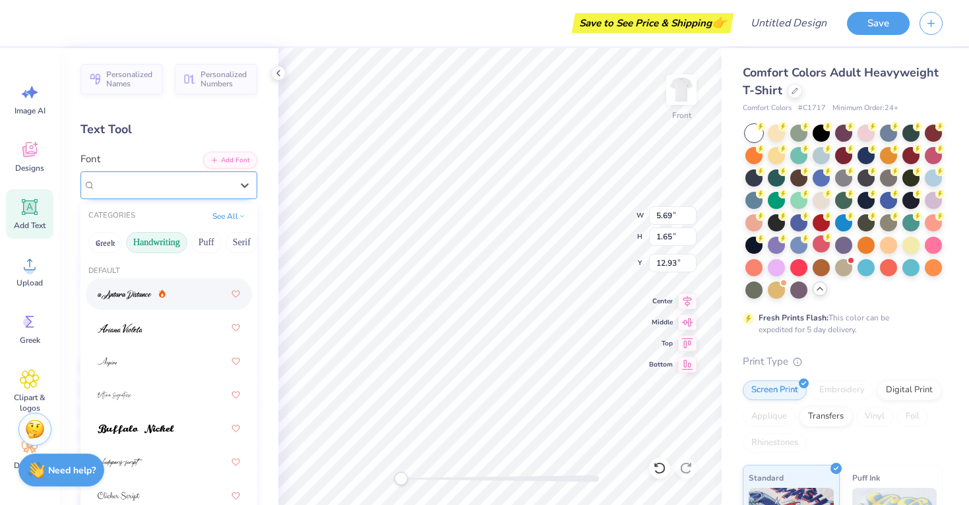
click at [164, 183] on div "Super Dream" at bounding box center [163, 185] width 139 height 20
click at [109, 242] on button "Greek" at bounding box center [105, 242] width 34 height 21
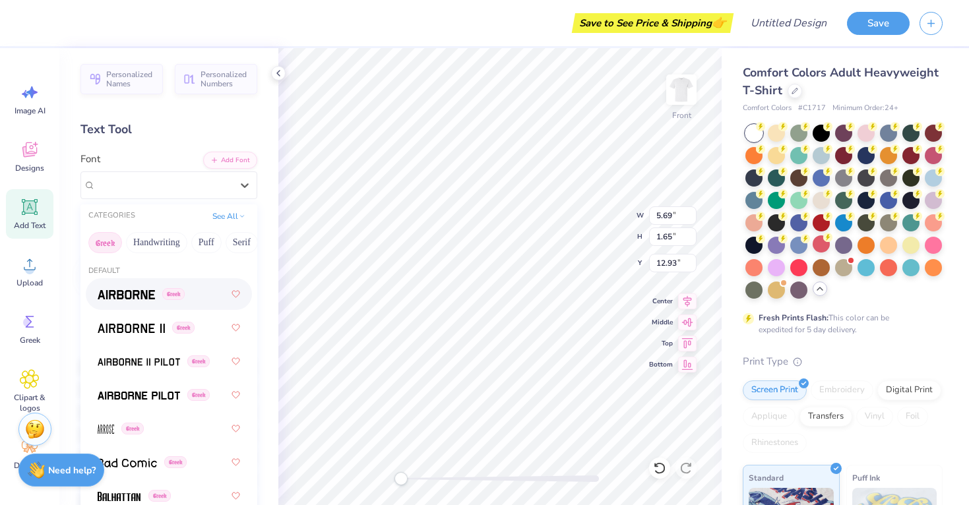
click at [127, 288] on span at bounding box center [126, 295] width 57 height 14
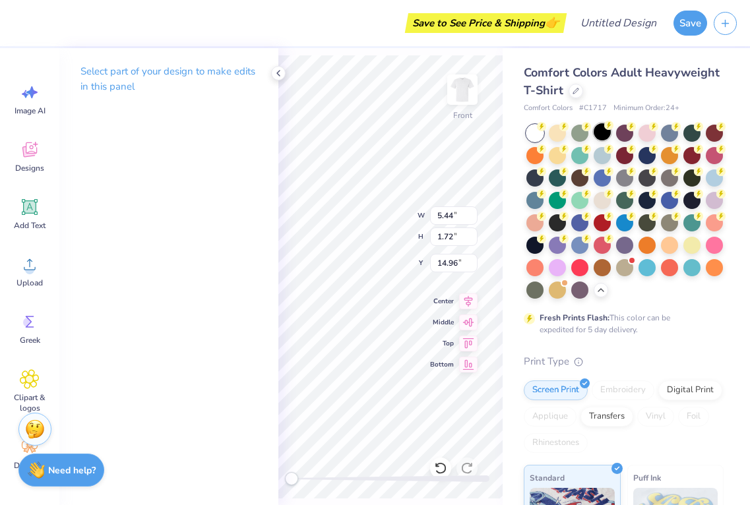
type textarea "ADP"
click at [283, 71] on icon at bounding box center [278, 73] width 11 height 11
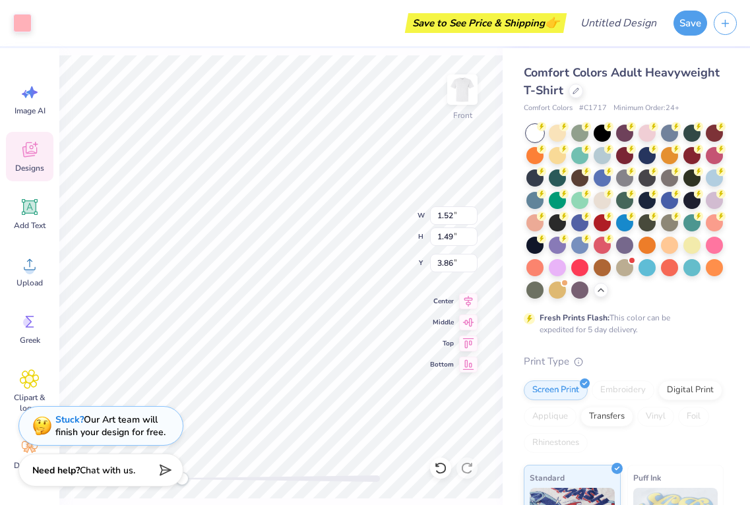
type input "1.62"
type input "1.48"
type input "8.87"
type input "0.75"
type input "0.69"
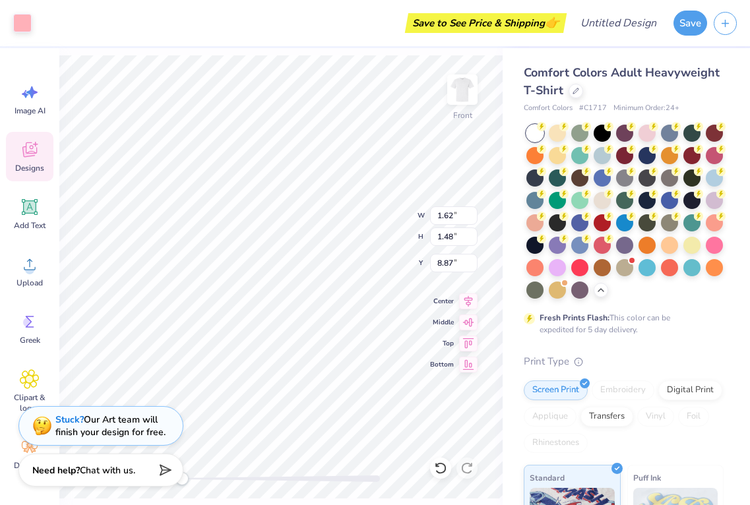
type input "3.91"
type input "0.76"
type input "0.69"
type input "3.59"
type input "0.75"
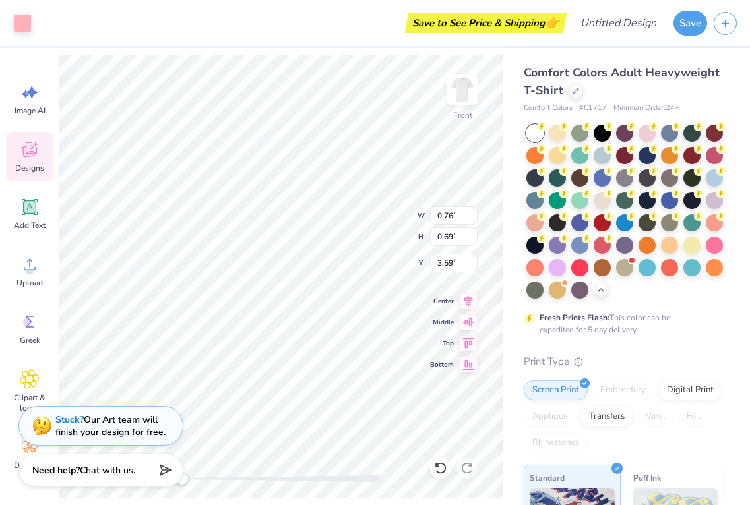
type input "3.91"
type input "1.26"
type input "1.09"
type input "5.47"
type input "1.49"
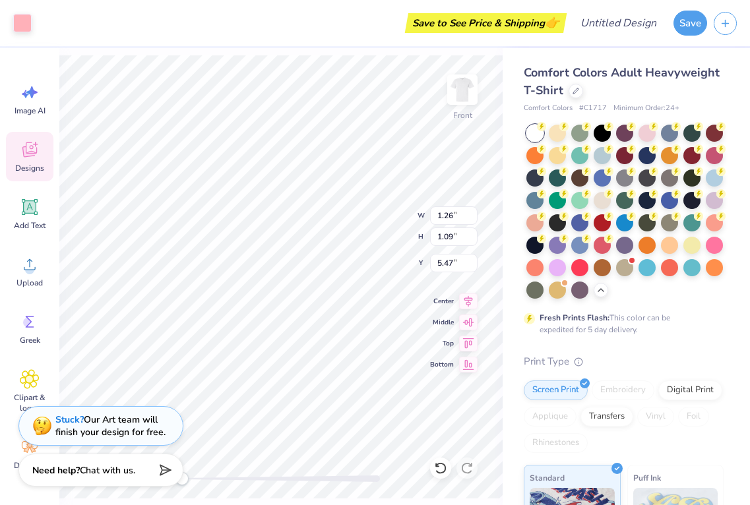
type input "1.38"
type input "7.03"
type input "0.74"
type input "0.68"
type input "1.62"
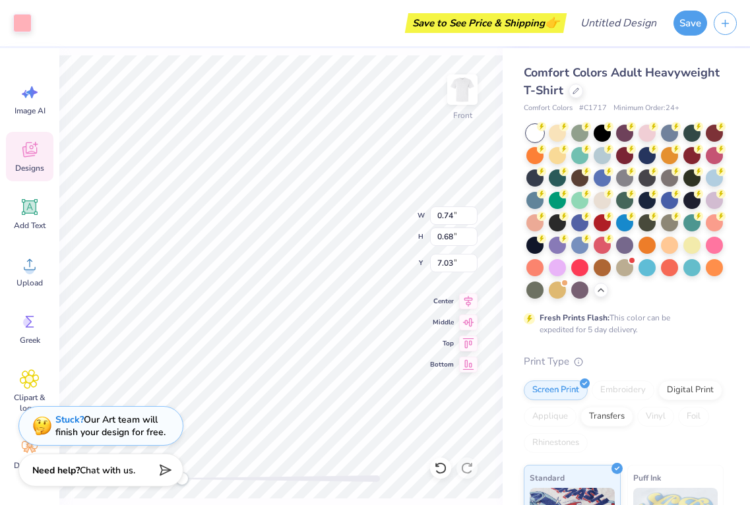
type input "1.48"
type input "8.87"
type input "0.74"
type input "0.68"
type input "7.03"
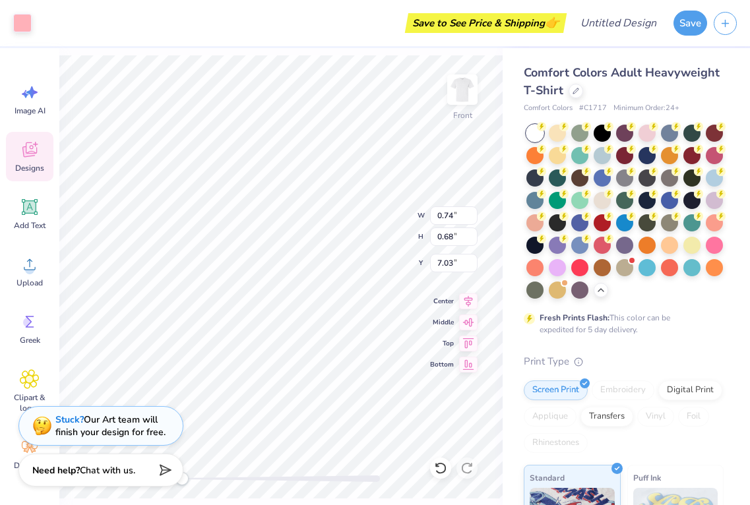
type input "1.62"
type input "1.48"
type input "0.74"
type input "0.68"
type input "8.93"
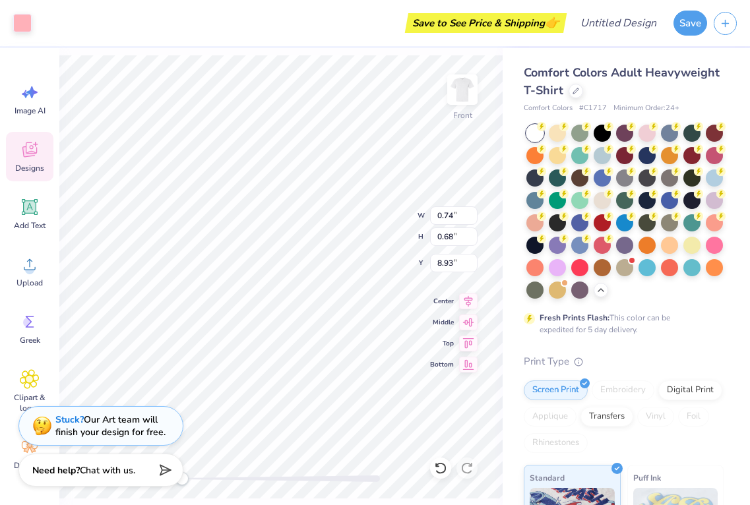
type input "1.49"
type input "1.38"
type input "5.99"
type input "1.25"
type input "1.13"
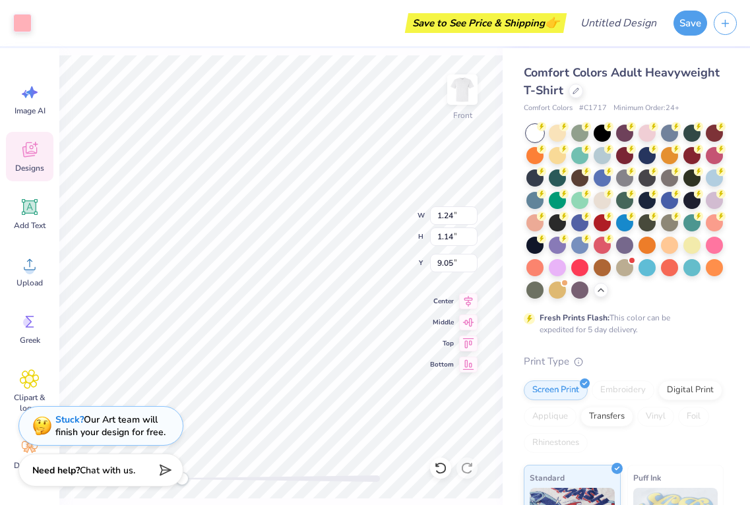
type input "10.68"
type input "10.60"
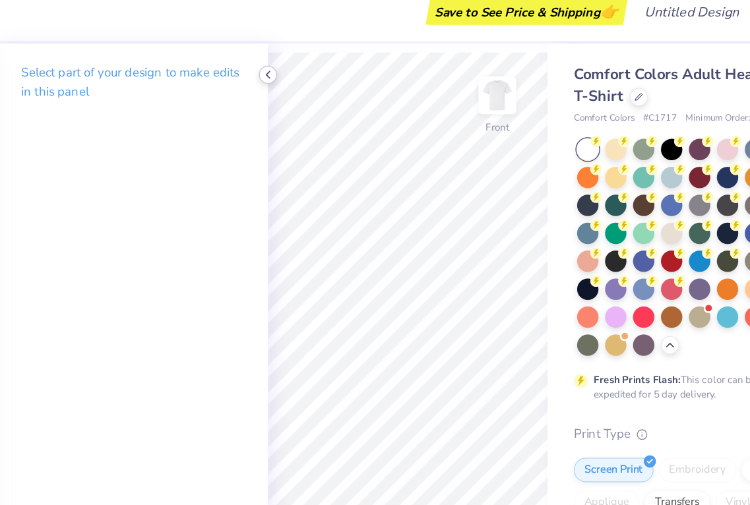
click at [284, 73] on div at bounding box center [278, 73] width 15 height 15
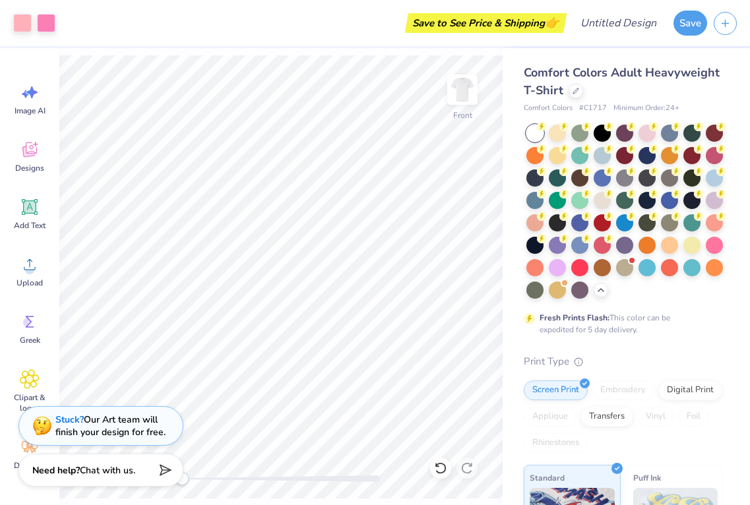
click at [511, 319] on div "Comfort Colors Adult Heavyweight T-Shirt Comfort Colors # C1717 Minimum Order: …" at bounding box center [626, 405] width 247 height 715
type input "3.00"
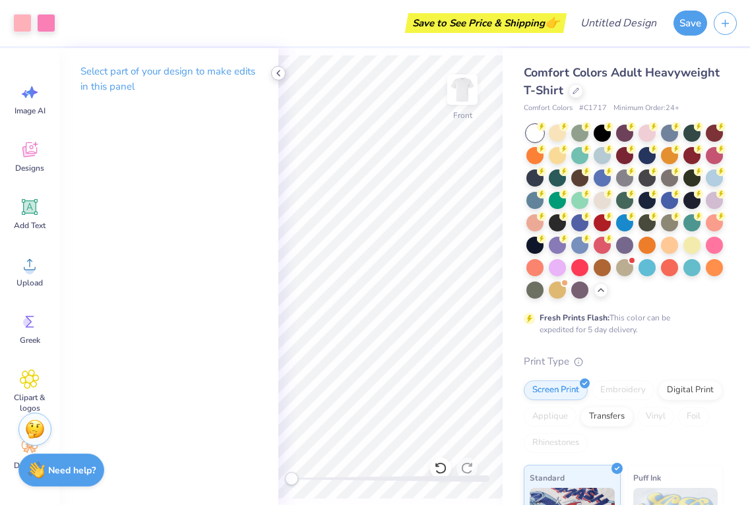
click at [279, 75] on icon at bounding box center [278, 73] width 11 height 11
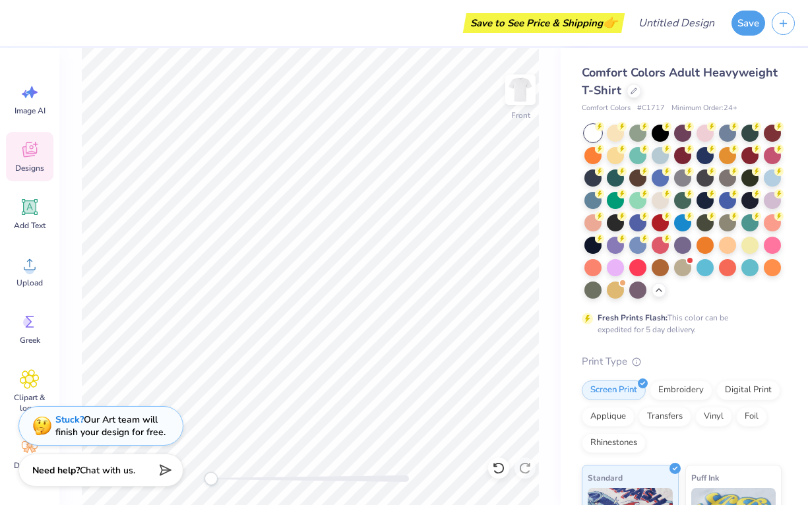
click at [21, 150] on icon at bounding box center [30, 150] width 20 height 20
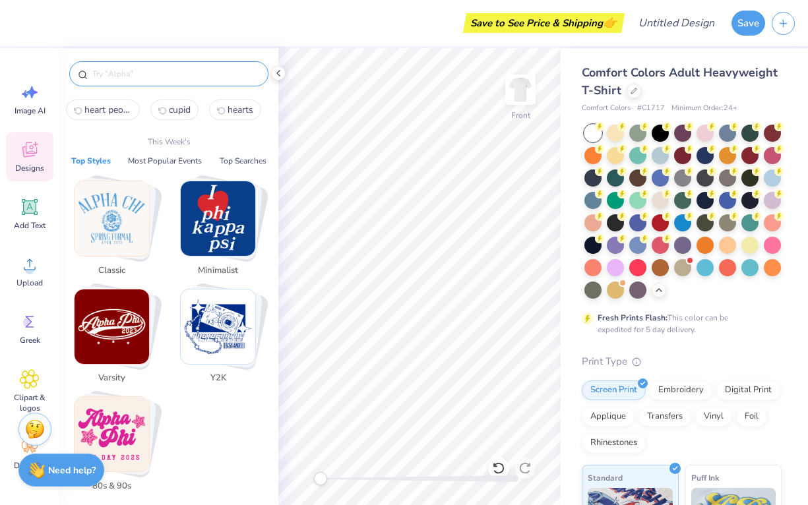
click at [147, 75] on input "text" at bounding box center [175, 73] width 169 height 13
click at [111, 233] on img "Stack Card Button Classic" at bounding box center [112, 218] width 75 height 75
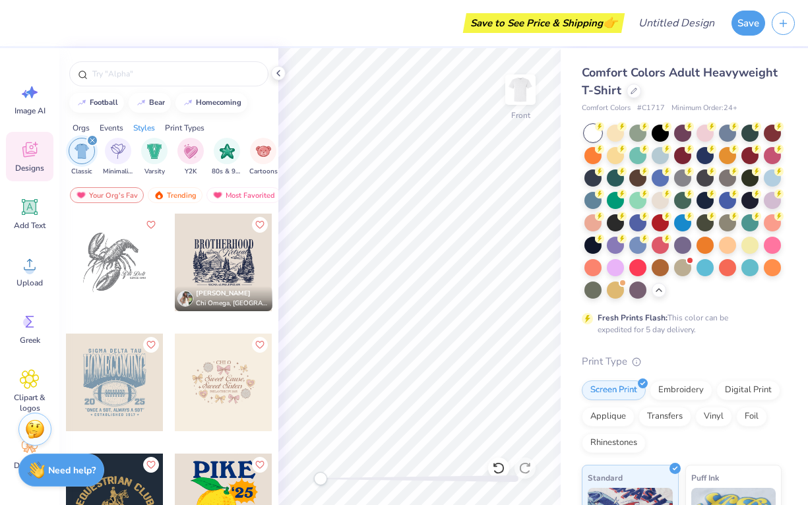
scroll to position [1571, 0]
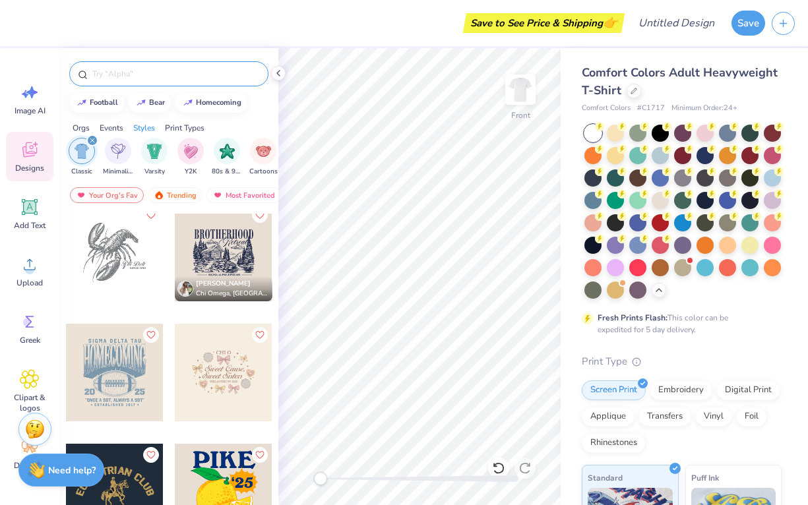
click at [144, 76] on input "text" at bounding box center [175, 73] width 169 height 13
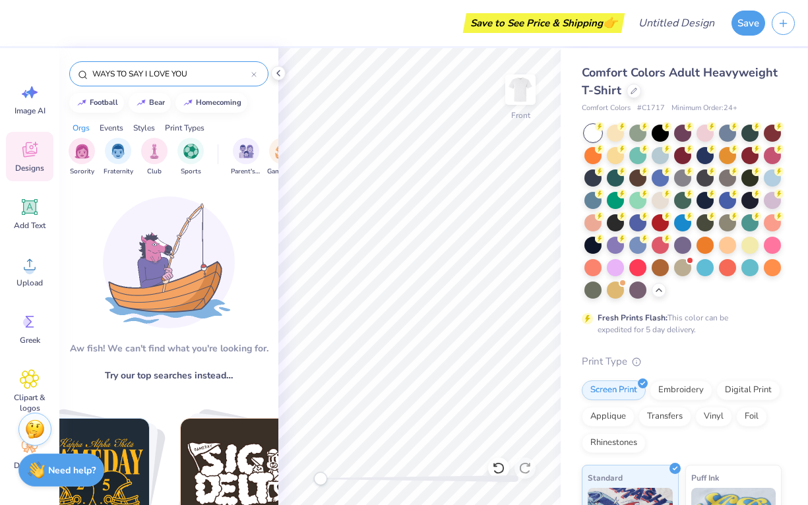
drag, startPoint x: 196, startPoint y: 72, endPoint x: 95, endPoint y: 75, distance: 100.9
click at [95, 75] on input "WAYS TO SAY I LOVE YOU" at bounding box center [171, 73] width 160 height 13
type input "w"
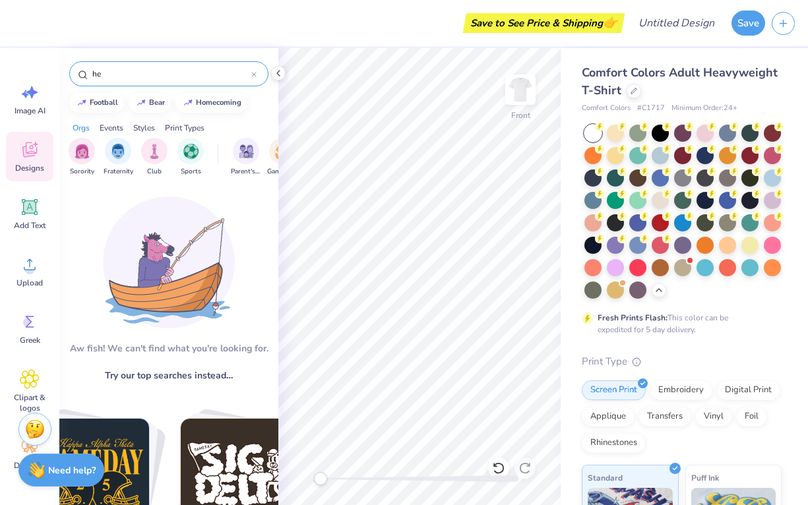
type input "h"
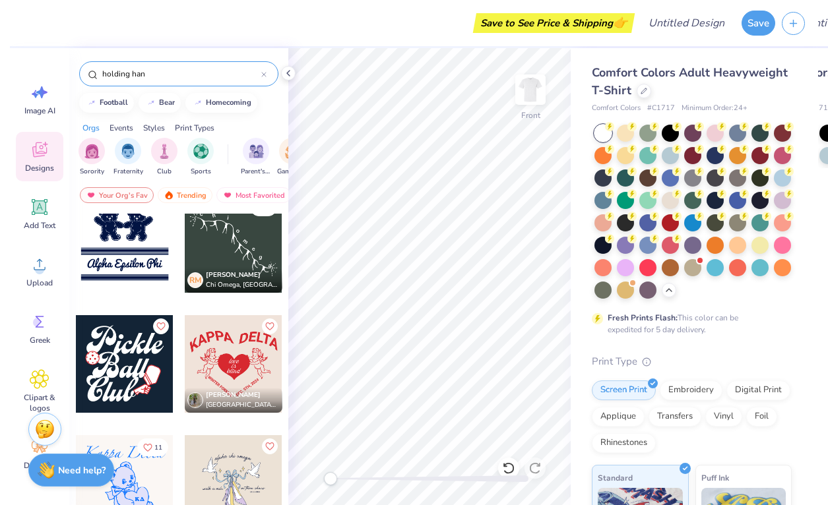
scroll to position [251, 0]
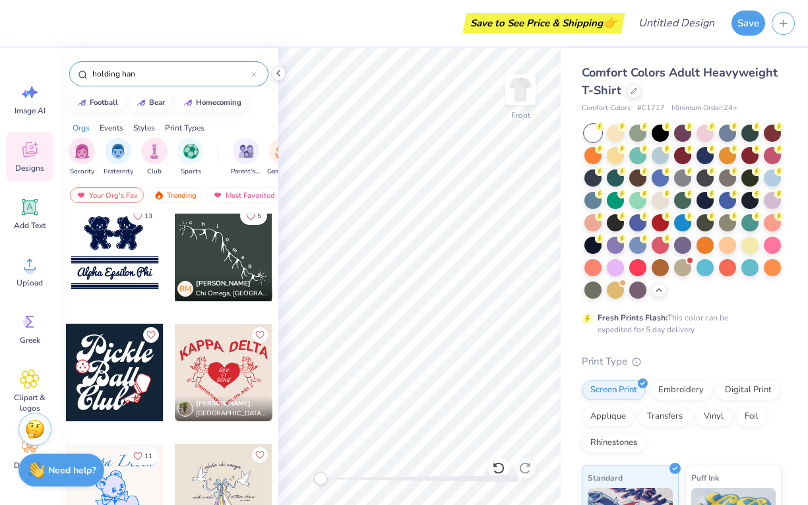
type input "holding han"
click at [235, 374] on div at bounding box center [224, 373] width 98 height 98
click at [277, 71] on icon at bounding box center [278, 73] width 11 height 11
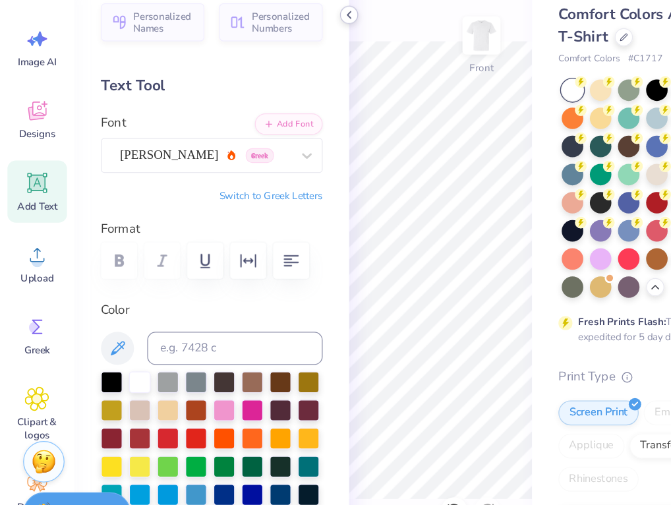
click at [285, 74] on div at bounding box center [278, 73] width 15 height 15
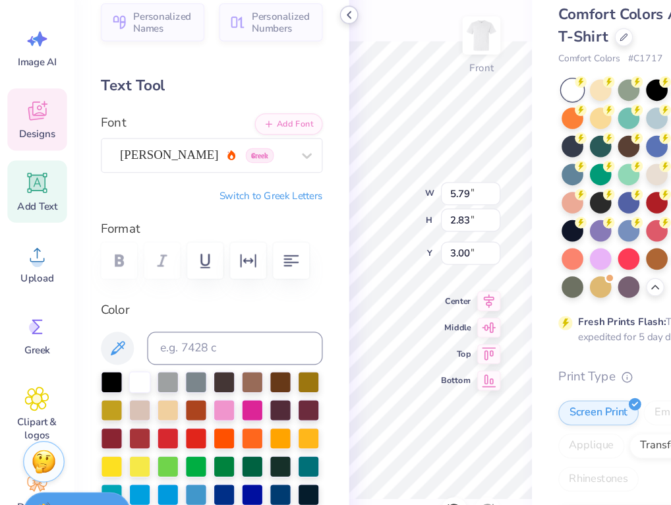
click at [204, 156] on button "Add Font" at bounding box center [230, 160] width 54 height 17
click at [276, 72] on icon at bounding box center [278, 73] width 11 height 11
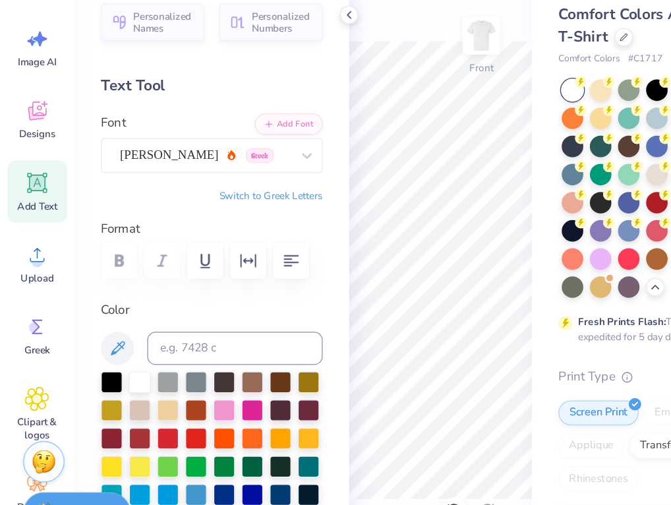
click at [375, 234] on div "Front" at bounding box center [351, 276] width 146 height 457
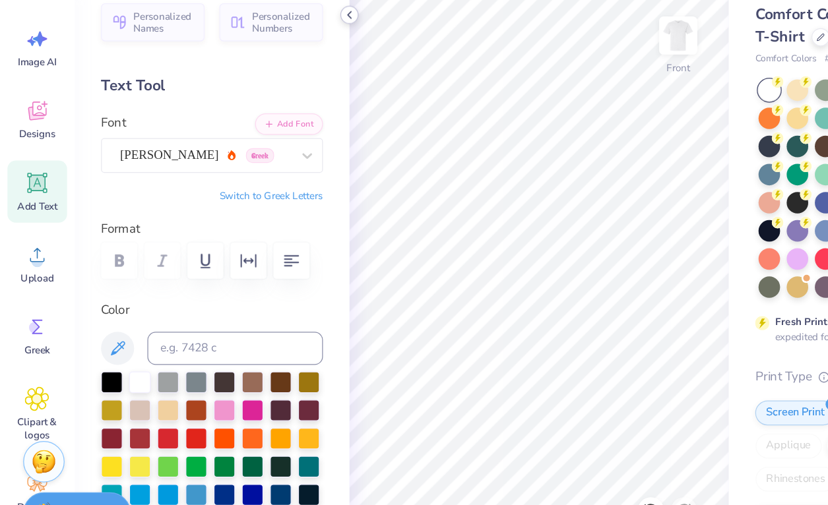
click at [281, 72] on icon at bounding box center [278, 73] width 11 height 11
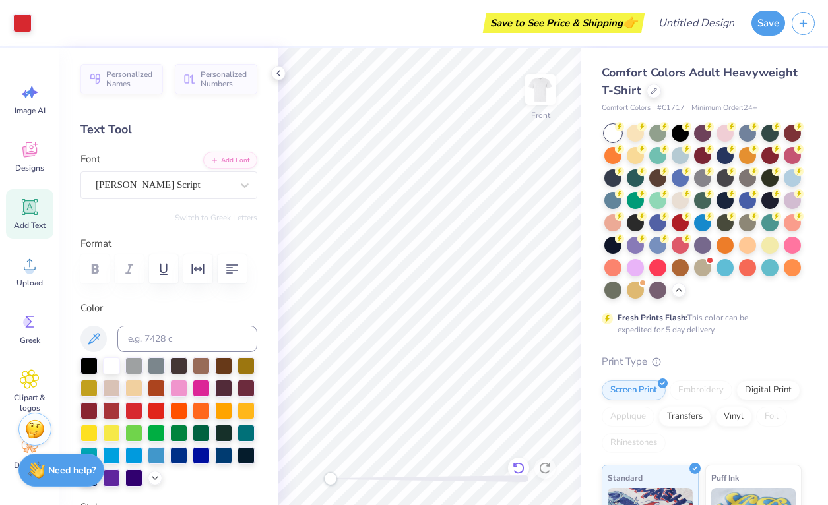
click at [521, 466] on icon at bounding box center [518, 468] width 13 height 13
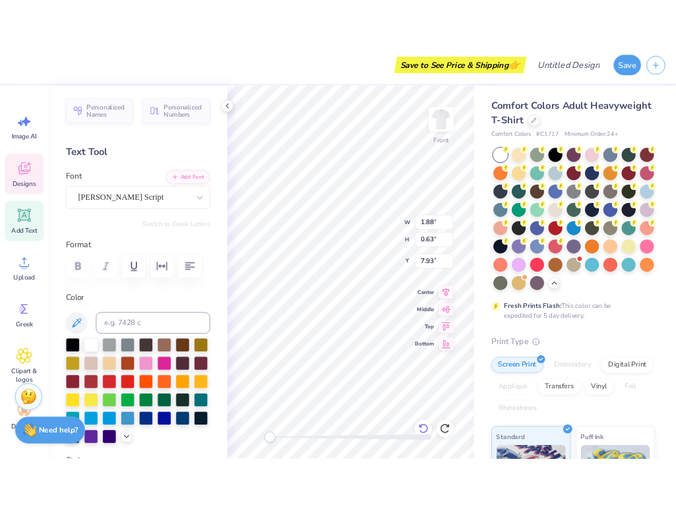
scroll to position [1, 0]
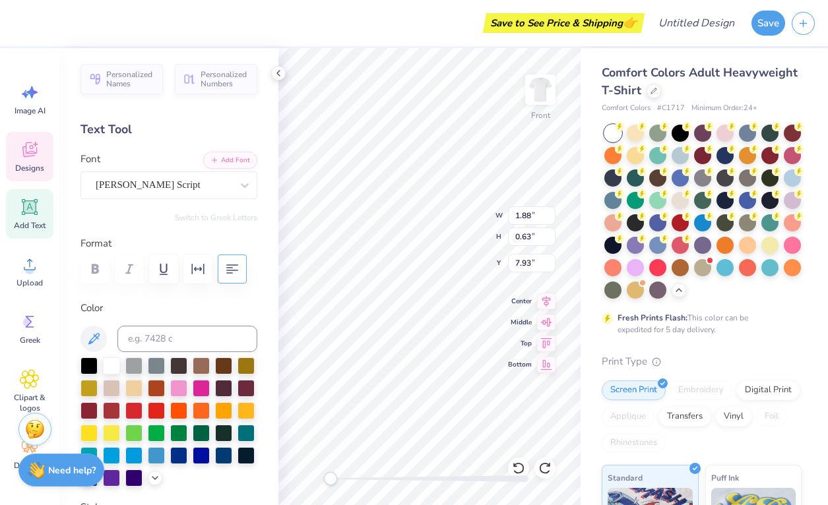
type textarea "Pan Love"
click at [232, 272] on icon "button" at bounding box center [232, 269] width 16 height 16
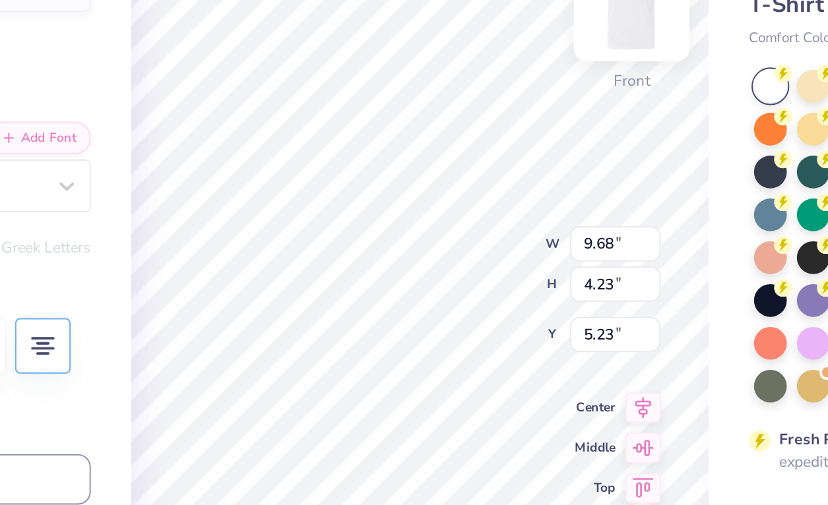
type input "1.85"
type input "1.53"
type input "6.97"
click at [585, 131] on div "Comfort Colors Adult Heavyweight T-Shirt Comfort Colors # C1717 Minimum Order: …" at bounding box center [703, 405] width 247 height 715
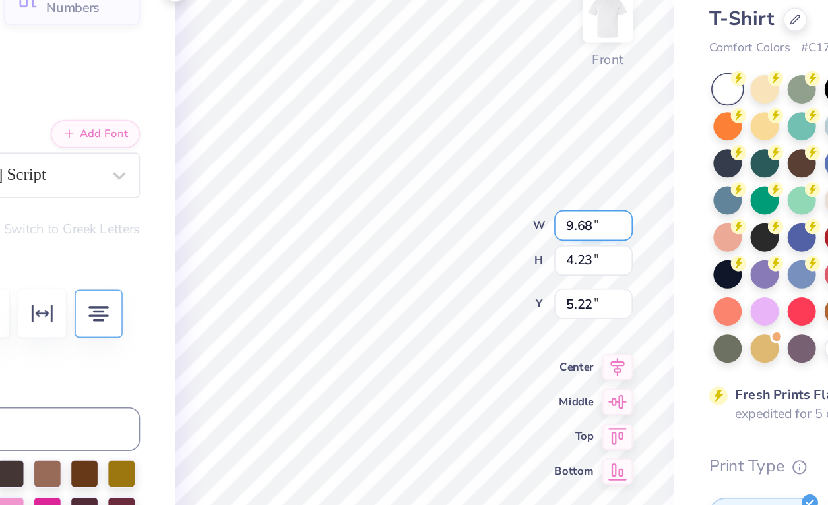
click at [514, 220] on div "Front W 9.68 9.68 " H 4.23 4.23 " Y 5.22 5.22 " Center Middle Top Bottom" at bounding box center [429, 276] width 302 height 457
type input "12.17"
type input "5.32"
type input "4.94"
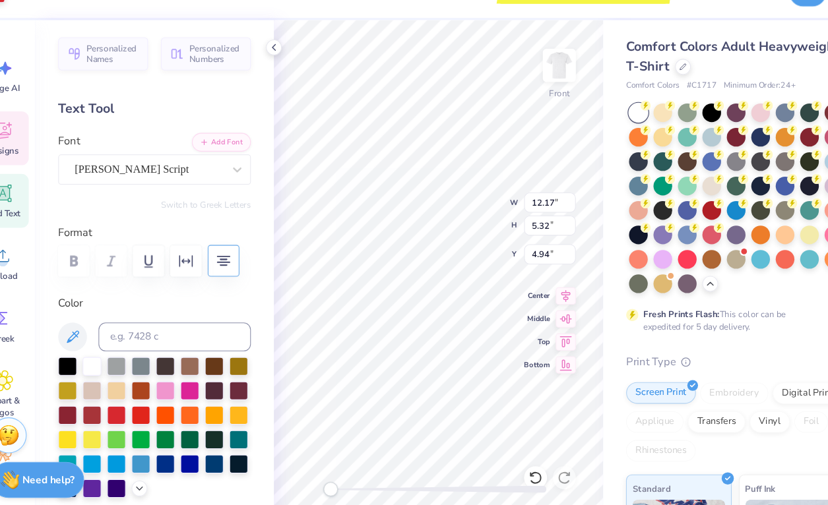
click at [594, 125] on div "Comfort Colors Adult Heavyweight T-Shirt Comfort Colors # C1717 Minimum Order: …" at bounding box center [703, 405] width 247 height 715
click at [581, 61] on div "Comfort Colors Adult Heavyweight T-Shirt Comfort Colors # C1717 Minimum Order: …" at bounding box center [703, 405] width 247 height 715
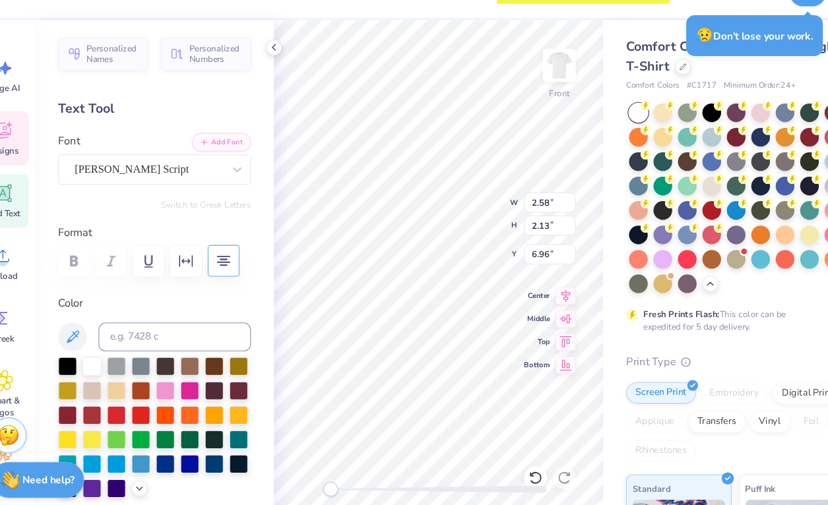
click at [588, 65] on div "Comfort Colors Adult Heavyweight T-Shirt Comfort Colors # C1717 Minimum Order: …" at bounding box center [703, 405] width 247 height 715
click at [278, 71] on polyline at bounding box center [278, 73] width 3 height 5
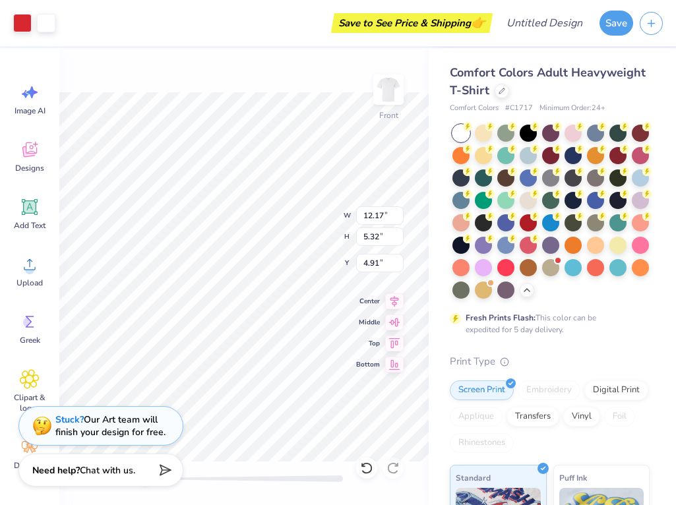
type input "4.26"
click at [268, 86] on div "Front W 12.17 12.17 " H 5.32 5.32 " Y 4.26 4.26 " Center Middle Top Bottom" at bounding box center [243, 276] width 369 height 457
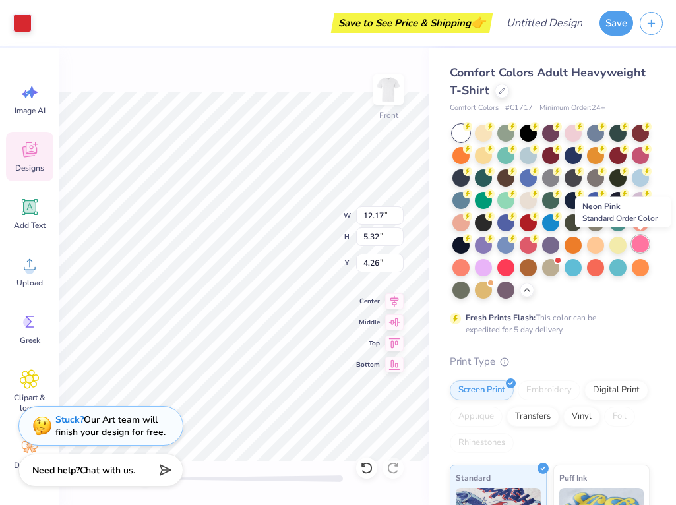
click at [639, 247] on div at bounding box center [640, 243] width 17 height 17
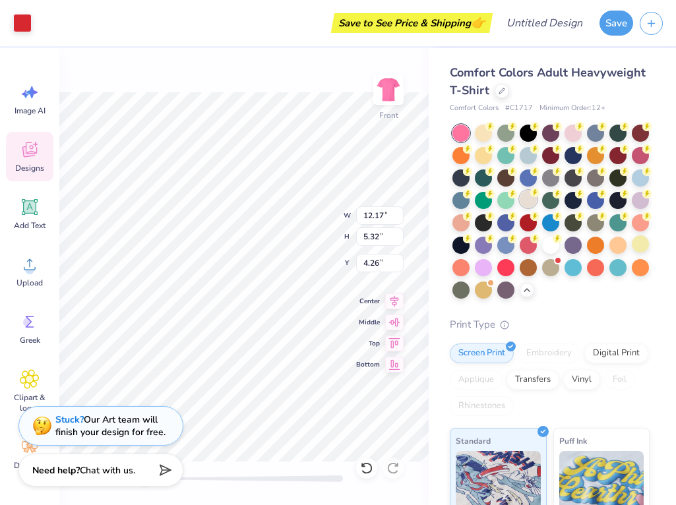
click at [530, 200] on div at bounding box center [528, 199] width 17 height 17
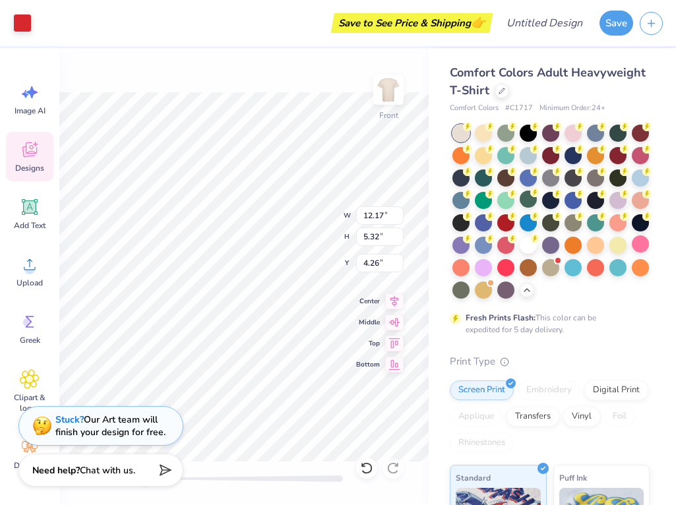
scroll to position [11, 0]
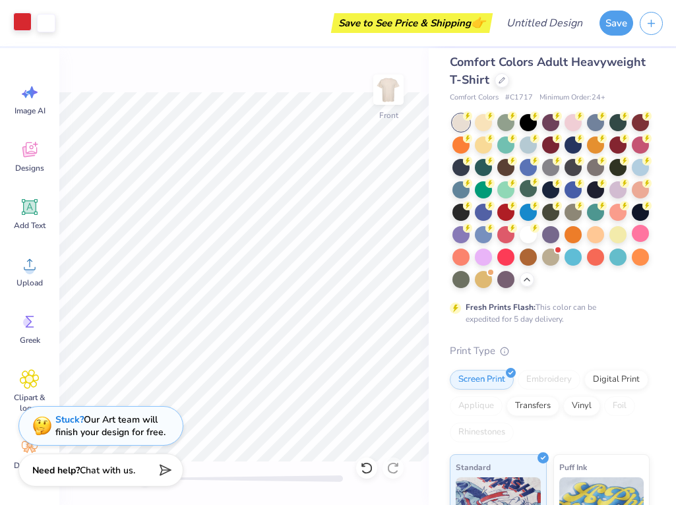
click at [28, 26] on div at bounding box center [22, 22] width 18 height 18
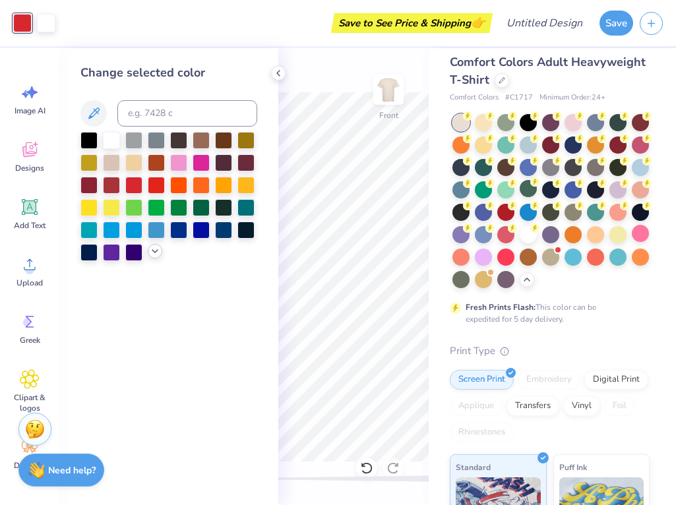
click at [159, 250] on icon at bounding box center [155, 251] width 11 height 11
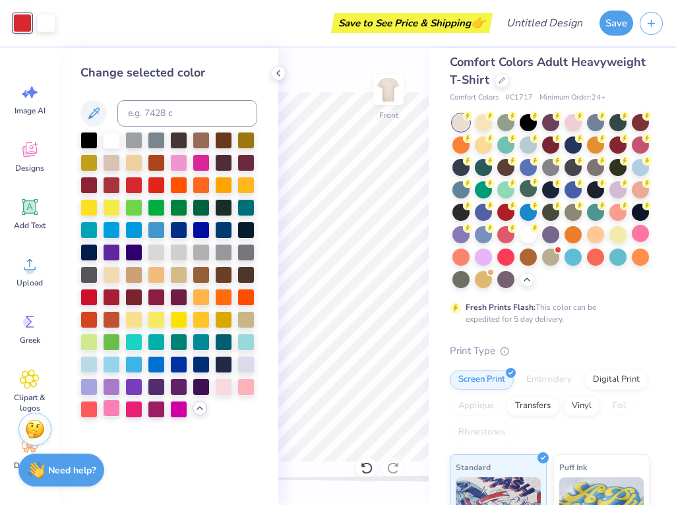
click at [110, 410] on div at bounding box center [111, 408] width 17 height 17
click at [276, 73] on icon at bounding box center [278, 73] width 11 height 11
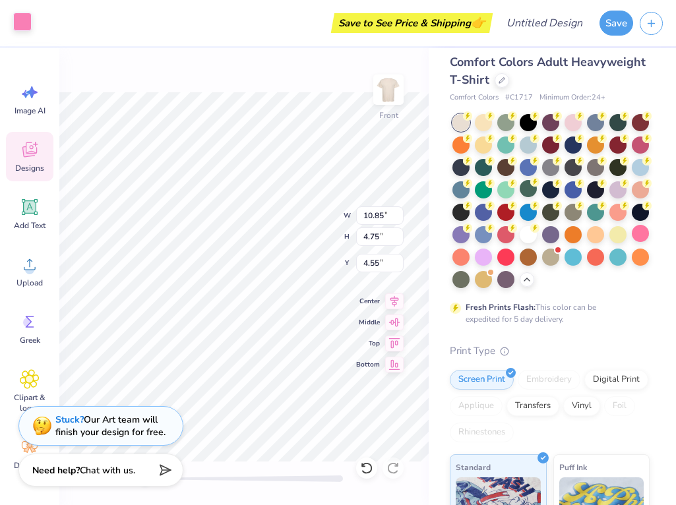
click at [27, 24] on div at bounding box center [22, 22] width 18 height 18
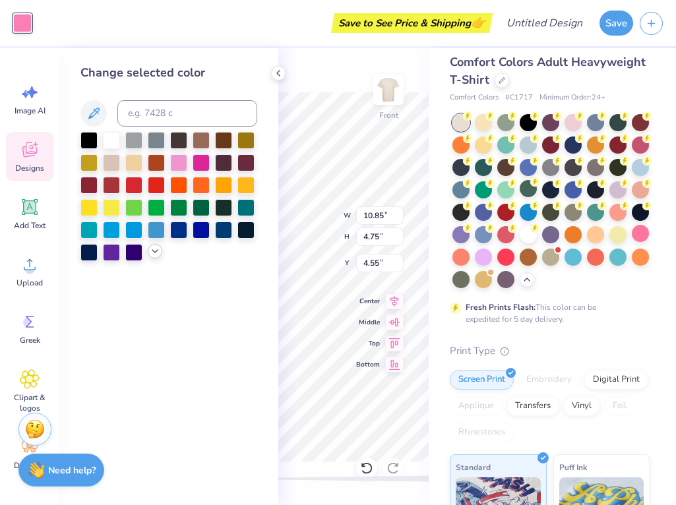
click at [156, 254] on icon at bounding box center [155, 251] width 11 height 11
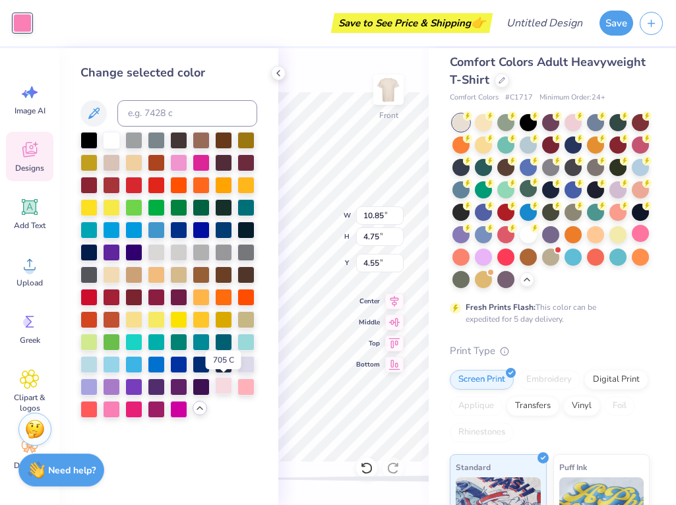
click at [227, 390] on div at bounding box center [223, 385] width 17 height 17
click at [109, 408] on div at bounding box center [111, 408] width 17 height 17
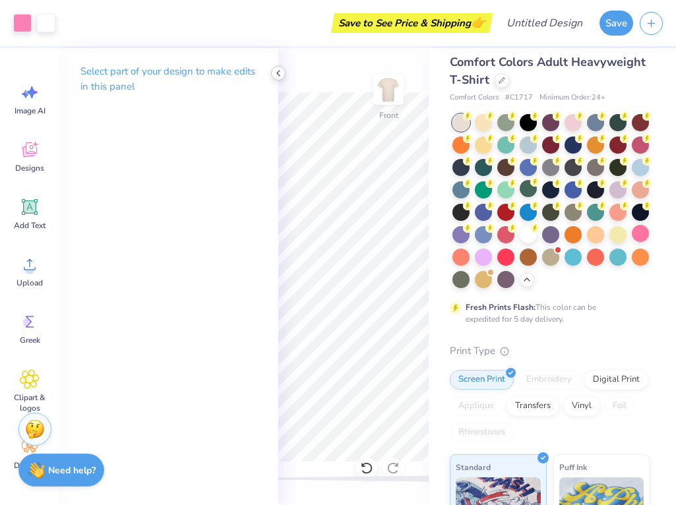
click at [280, 73] on icon at bounding box center [278, 73] width 11 height 11
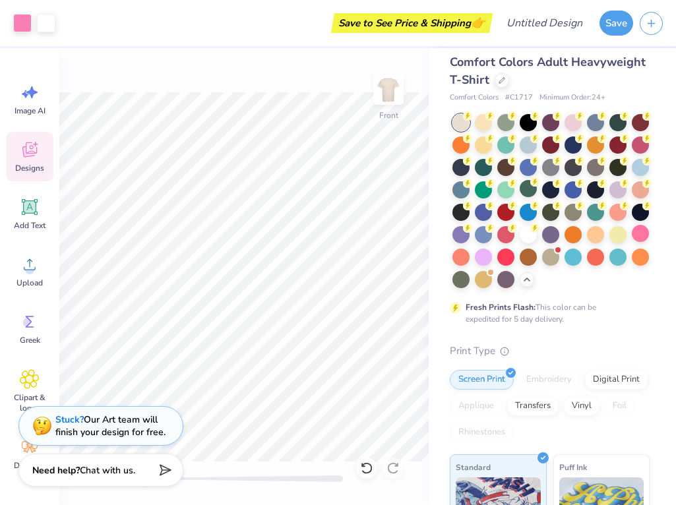
click at [31, 152] on icon at bounding box center [30, 150] width 20 height 20
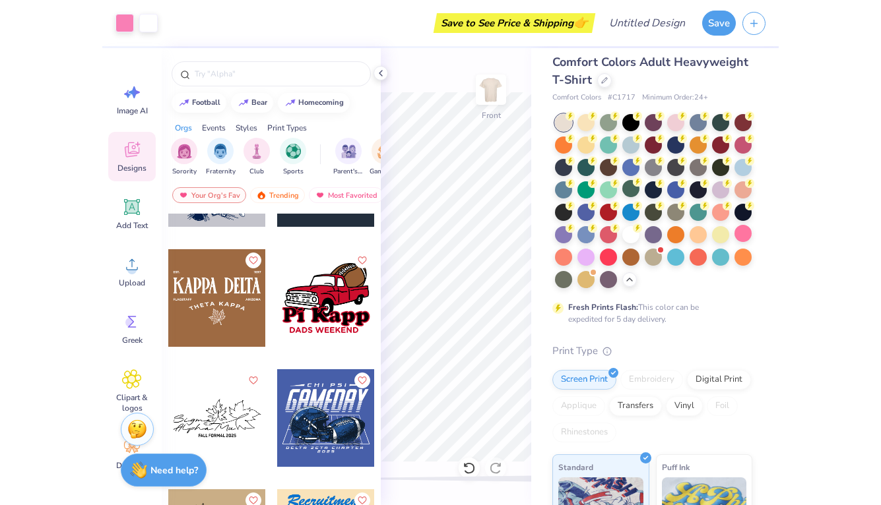
scroll to position [8601, 0]
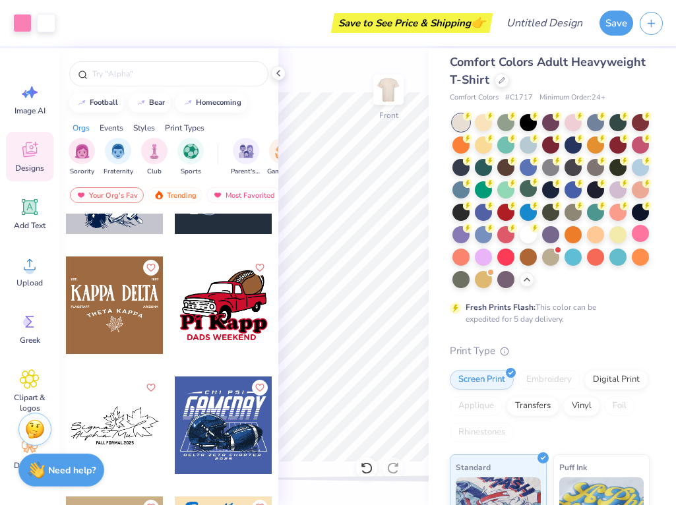
click at [123, 301] on div at bounding box center [115, 306] width 98 height 98
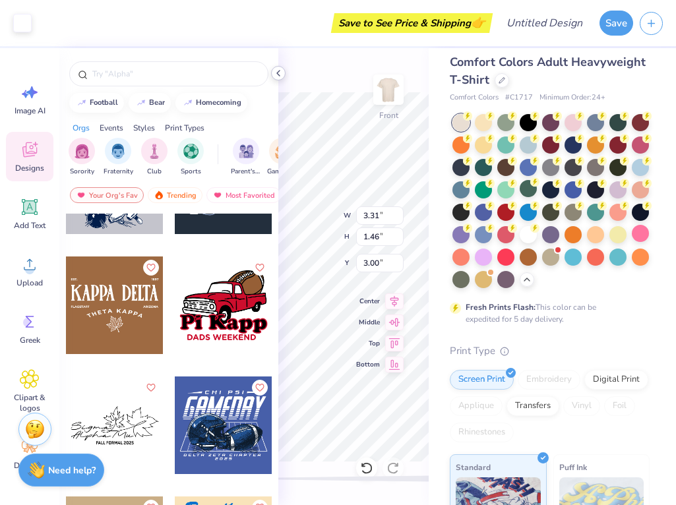
click at [281, 75] on icon at bounding box center [278, 73] width 11 height 11
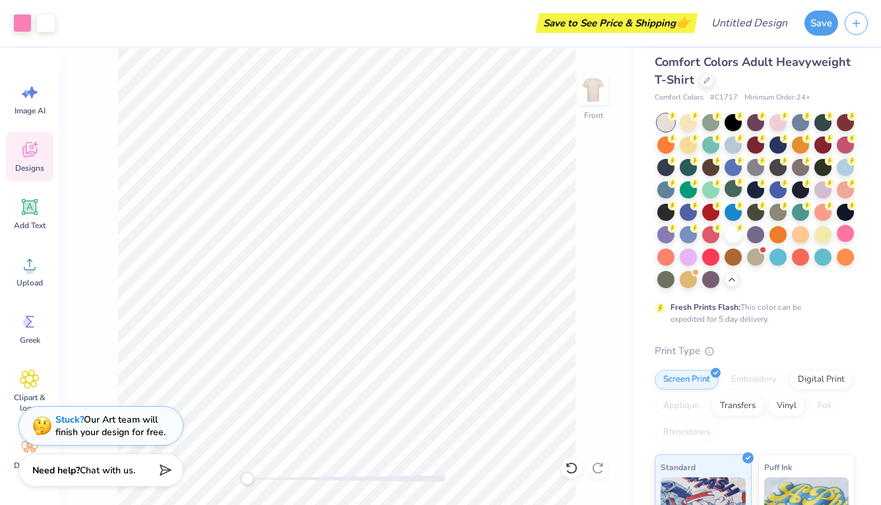
click at [44, 145] on div "Designs" at bounding box center [29, 156] width 47 height 49
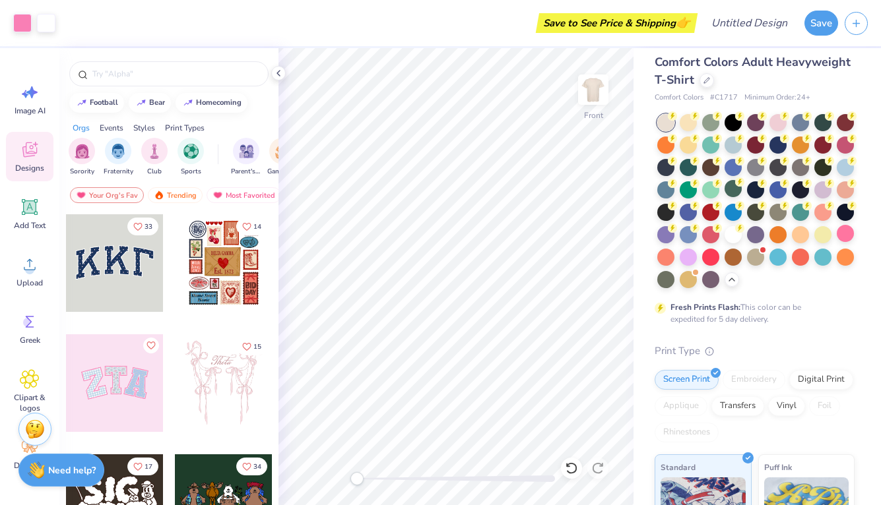
scroll to position [31, 0]
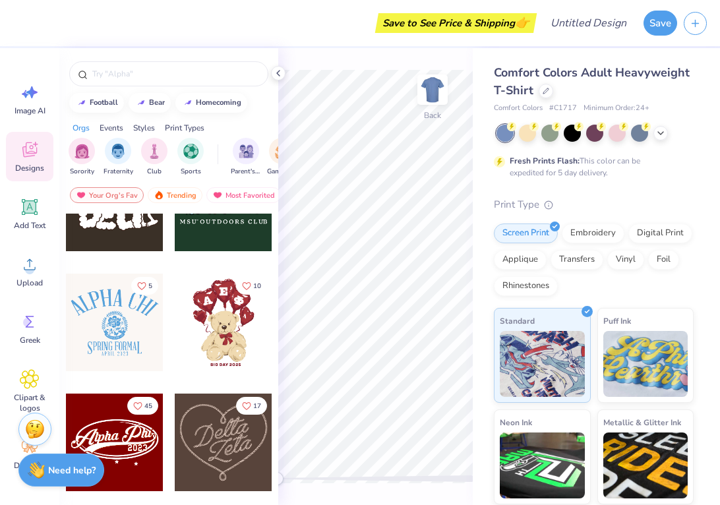
scroll to position [450, 0]
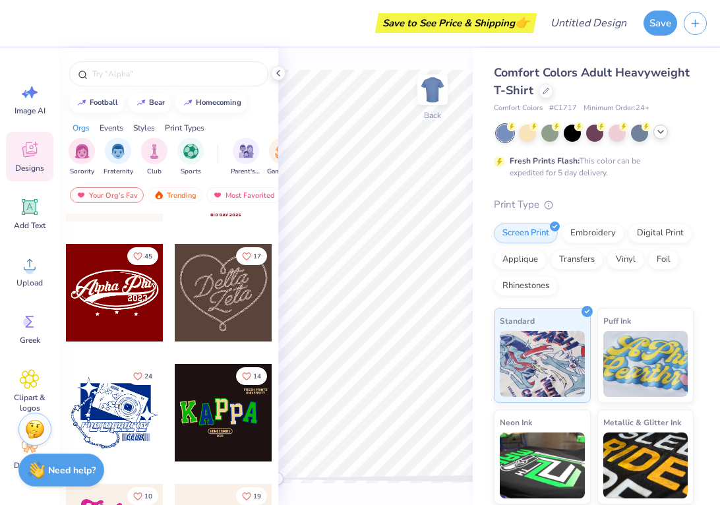
click at [662, 134] on icon at bounding box center [661, 132] width 11 height 11
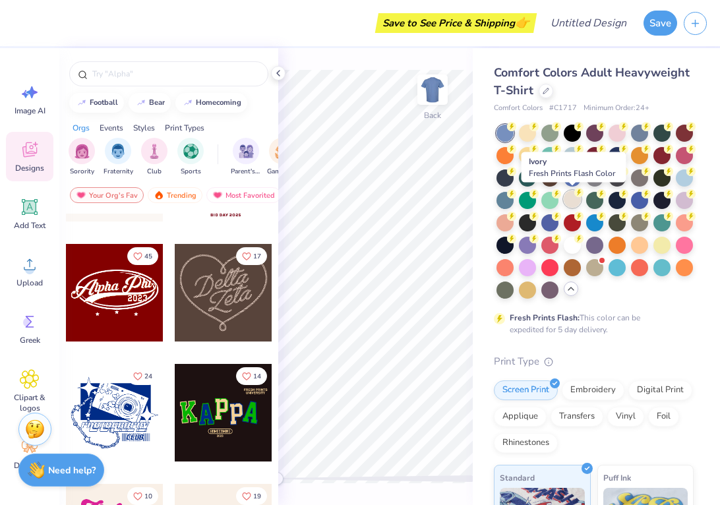
click at [572, 200] on div at bounding box center [572, 199] width 17 height 17
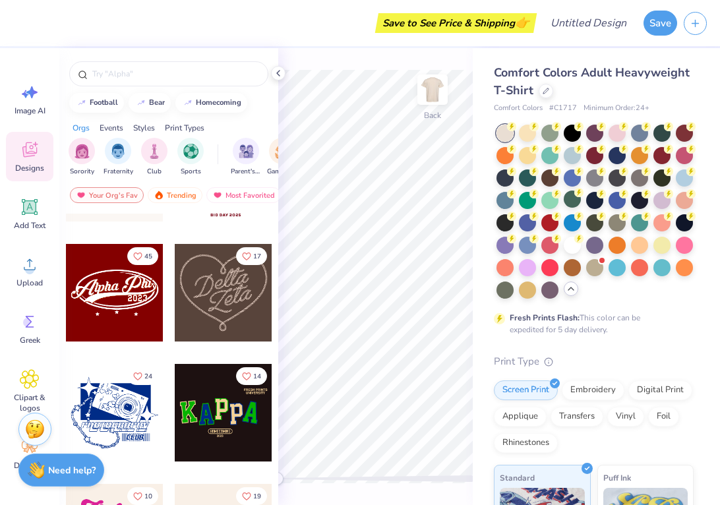
click at [502, 128] on div at bounding box center [505, 133] width 17 height 17
click at [511, 135] on div at bounding box center [505, 133] width 17 height 17
click at [276, 74] on icon at bounding box center [278, 73] width 11 height 11
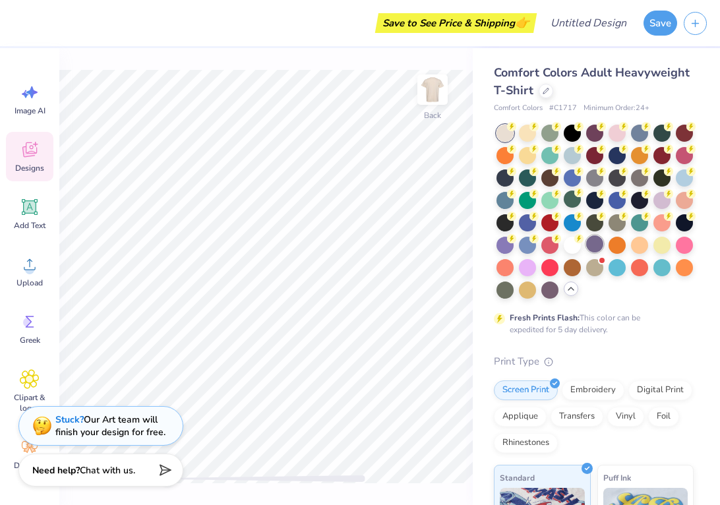
click at [594, 245] on div at bounding box center [594, 243] width 17 height 17
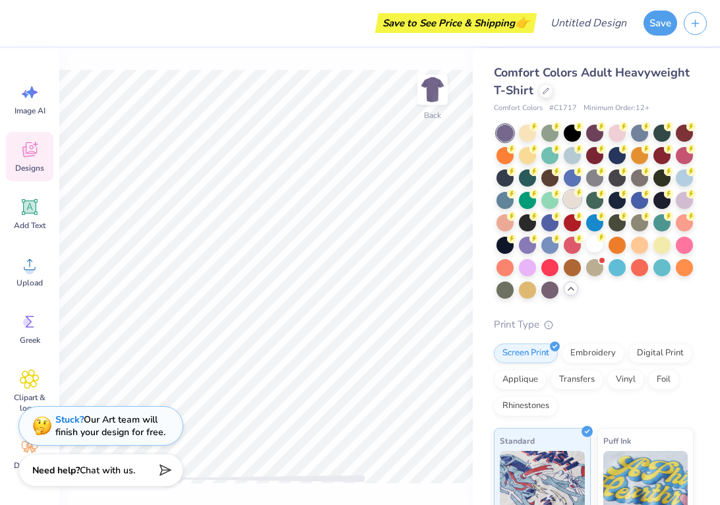
click at [576, 199] on div at bounding box center [572, 199] width 17 height 17
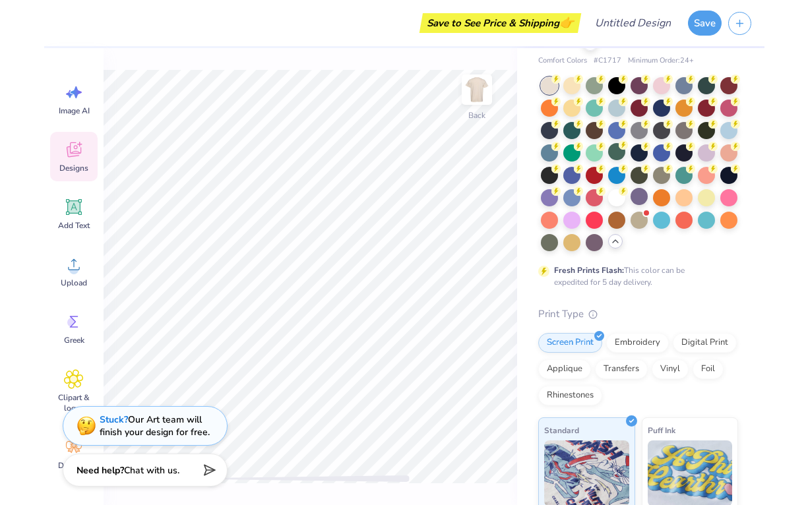
scroll to position [0, 0]
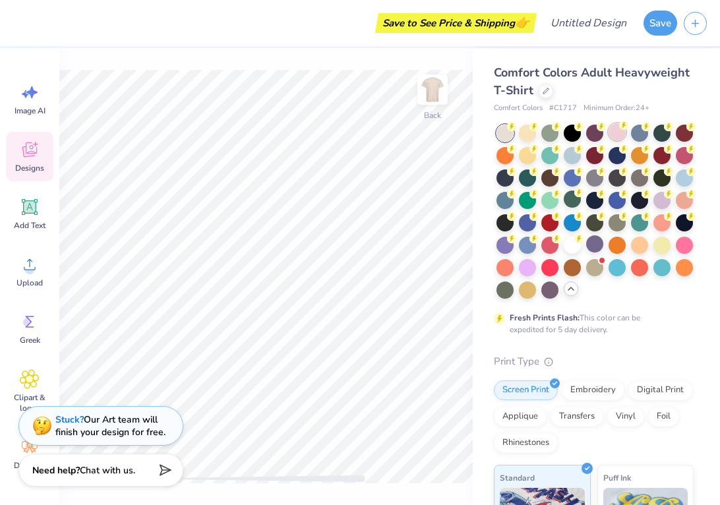
click at [614, 137] on div at bounding box center [617, 131] width 17 height 17
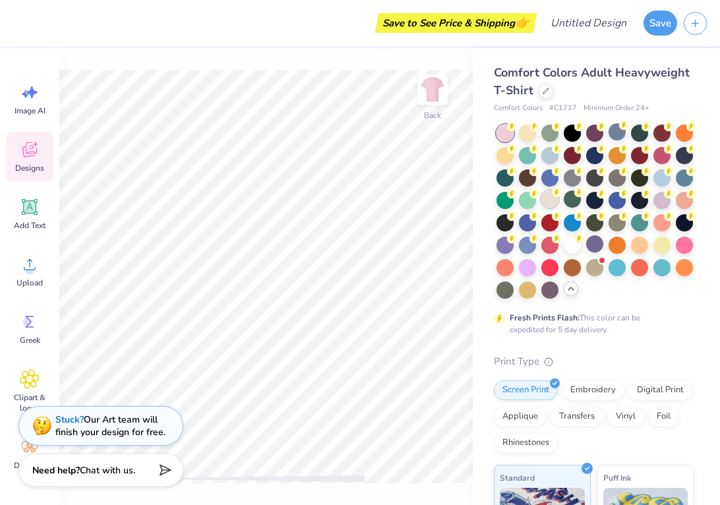
click at [547, 199] on div at bounding box center [549, 199] width 17 height 17
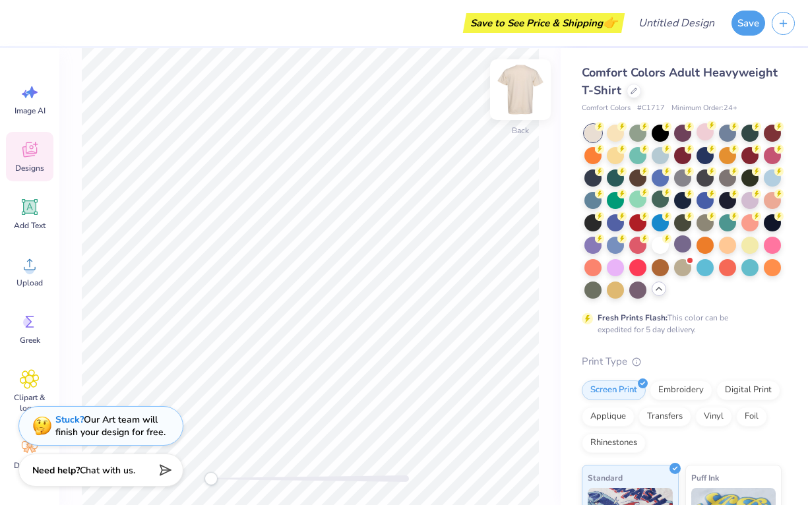
click at [520, 86] on img at bounding box center [520, 89] width 53 height 53
click at [30, 321] on icon at bounding box center [30, 322] width 9 height 12
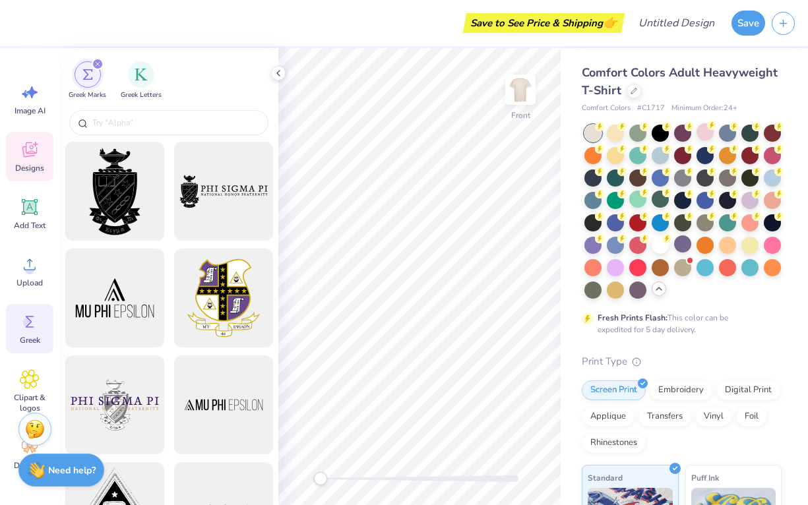
click at [30, 158] on icon at bounding box center [30, 150] width 20 height 20
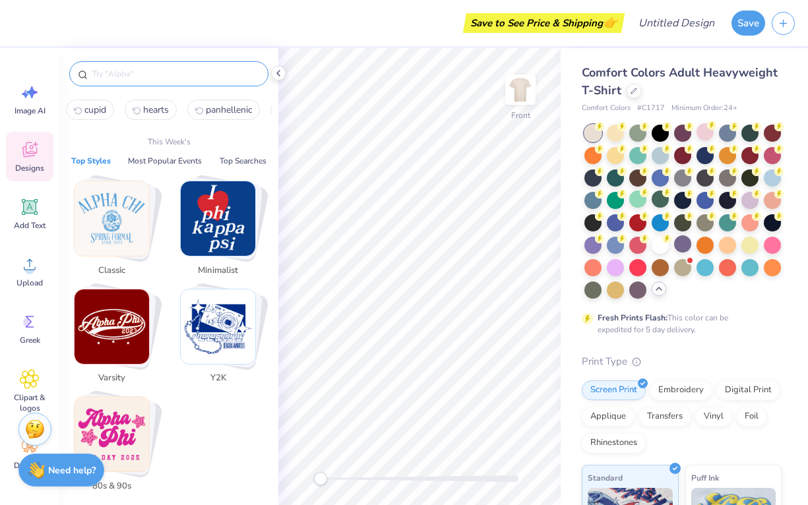
click at [146, 74] on input "text" at bounding box center [175, 73] width 169 height 13
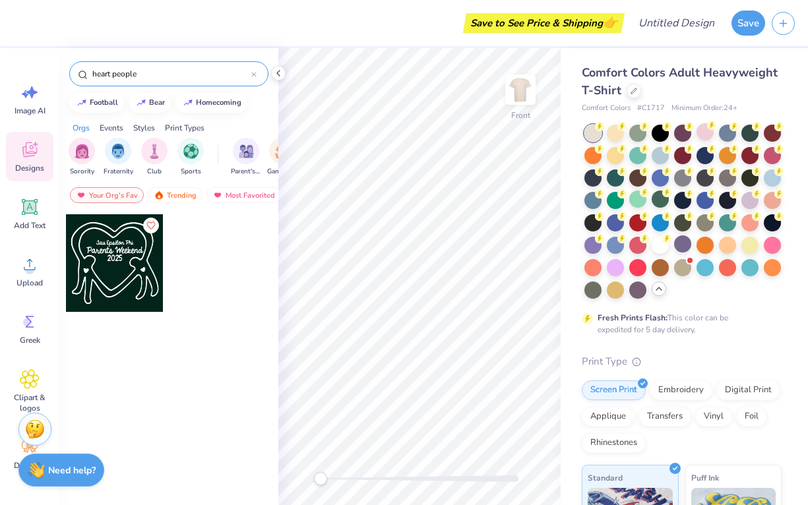
drag, startPoint x: 141, startPoint y: 74, endPoint x: 111, endPoint y: 75, distance: 29.7
click at [111, 75] on input "heart people" at bounding box center [171, 73] width 160 height 13
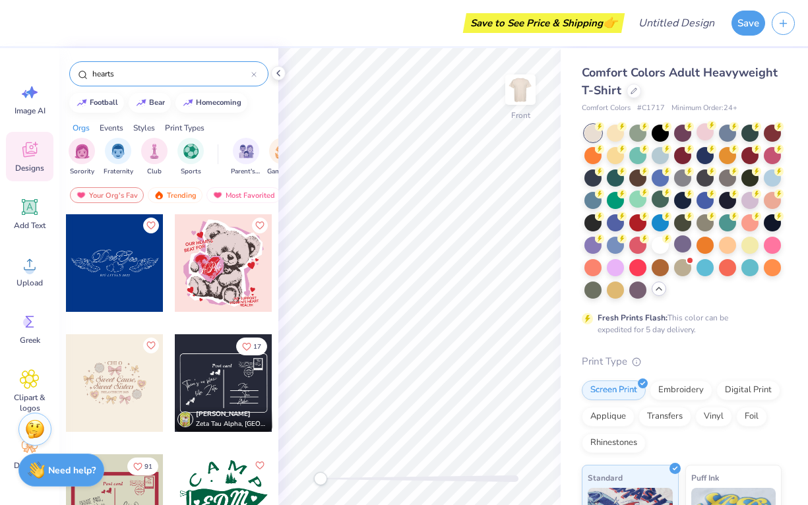
type input "hearts"
click at [226, 273] on div at bounding box center [224, 263] width 98 height 98
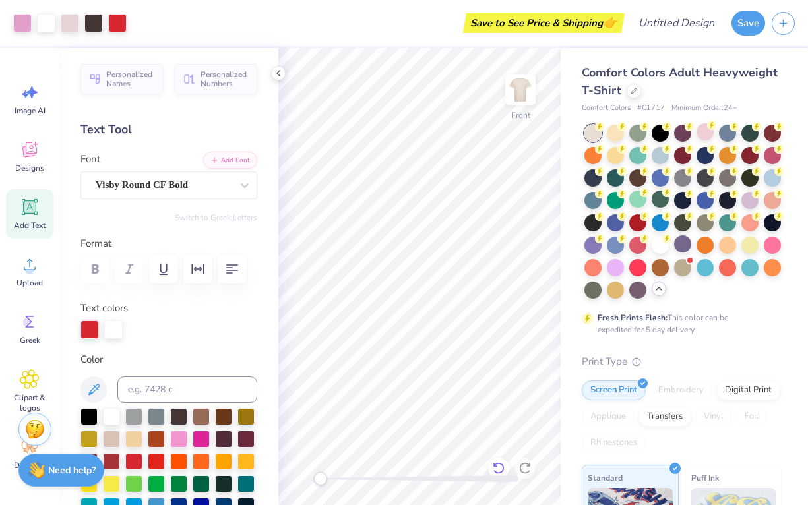
click at [497, 468] on icon at bounding box center [498, 468] width 13 height 13
click at [530, 470] on icon at bounding box center [524, 468] width 13 height 13
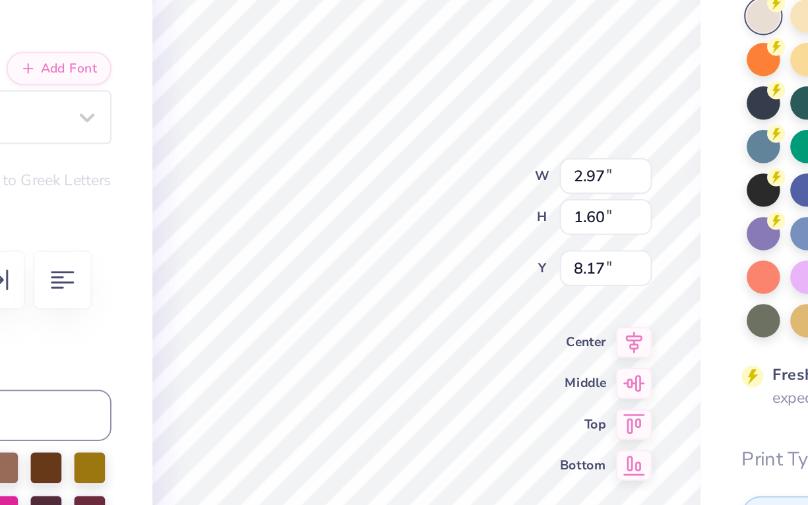
type textarea "Panhellenic"
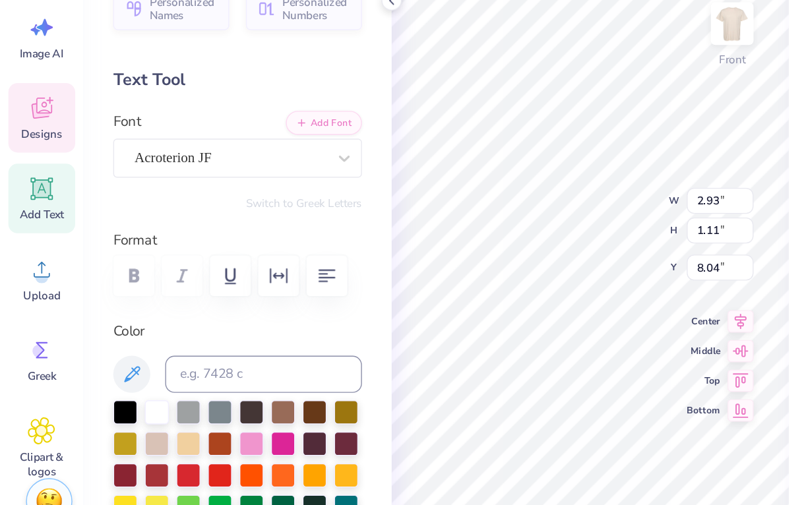
type input "9.80"
type input "10.69"
type input "3.00"
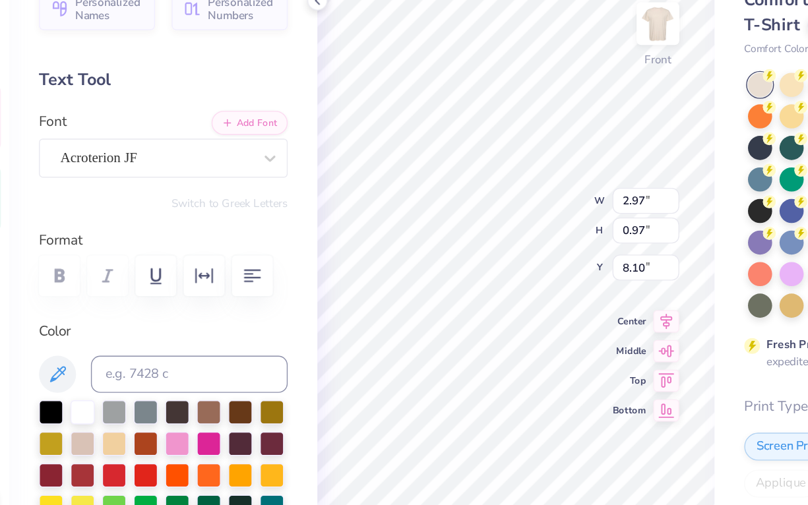
click at [569, 111] on div "Comfort Colors Adult Heavyweight T-Shirt Comfort Colors # C1717 Minimum Order: …" at bounding box center [684, 405] width 247 height 715
click at [280, 76] on icon at bounding box center [278, 73] width 11 height 11
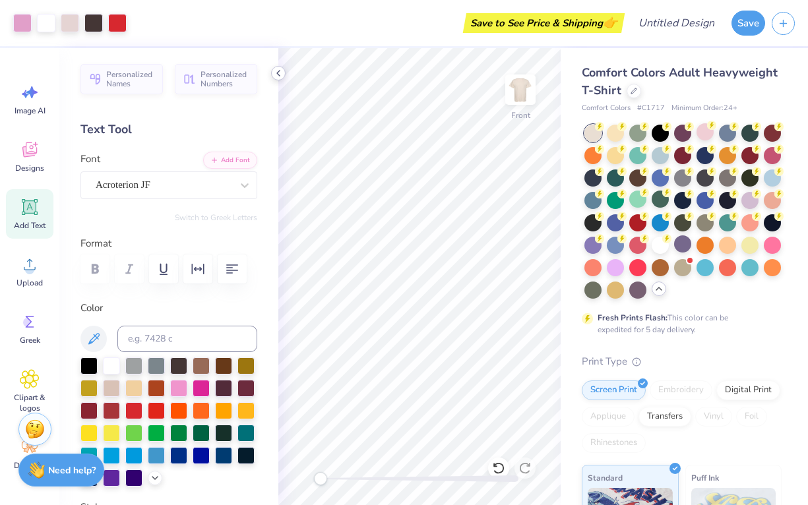
click at [276, 76] on icon at bounding box center [278, 73] width 11 height 11
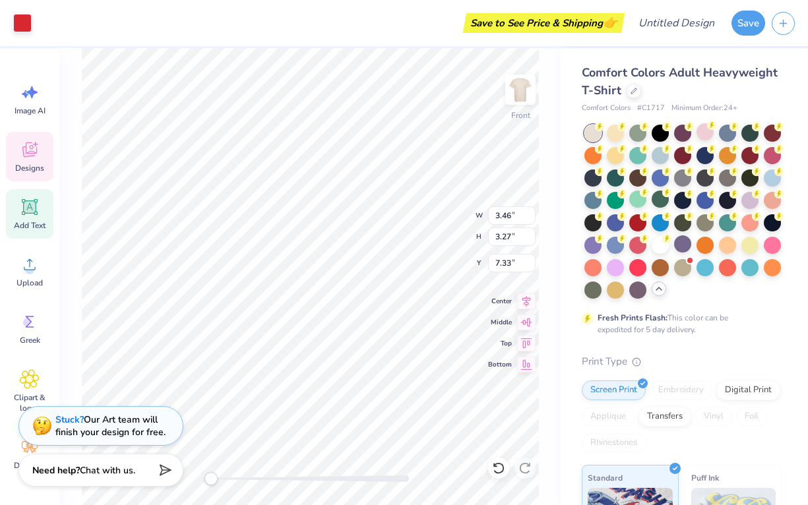
type input "2.97"
type input "0.97"
type input "8.11"
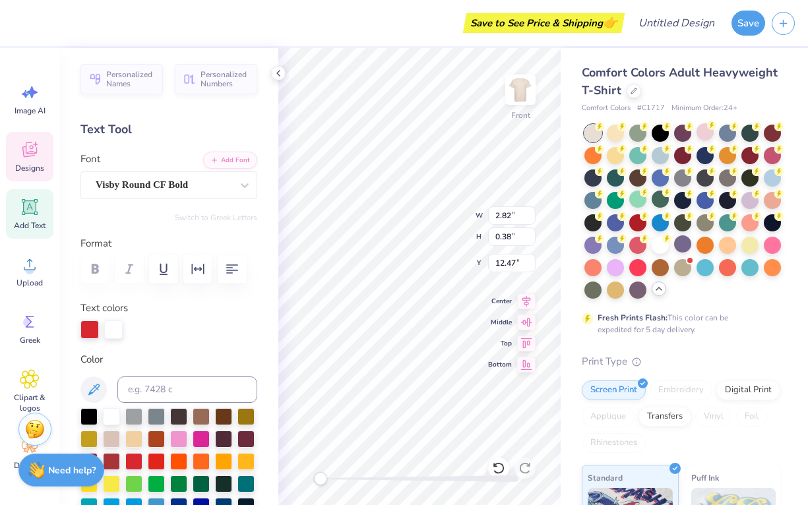
type input "9.80"
type input "10.69"
type input "3.00"
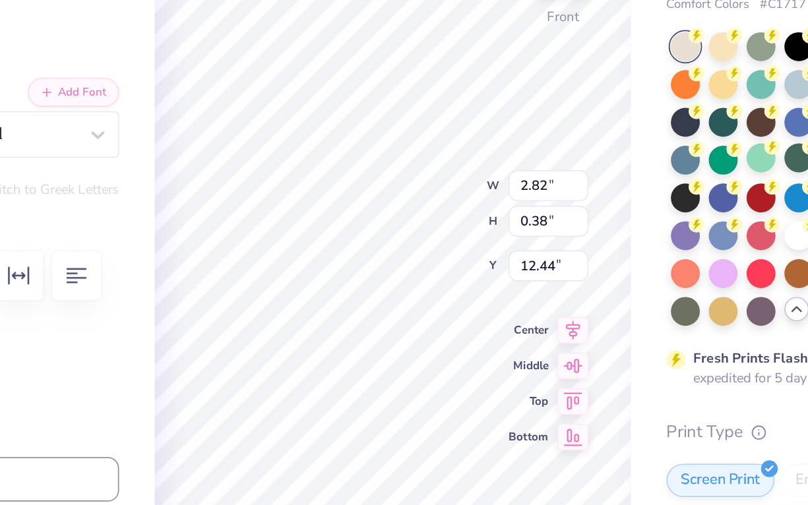
type textarea "W"
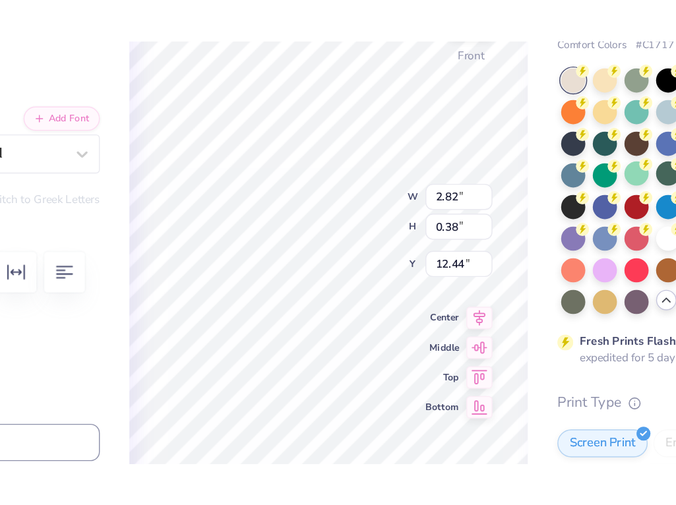
scroll to position [1, 5]
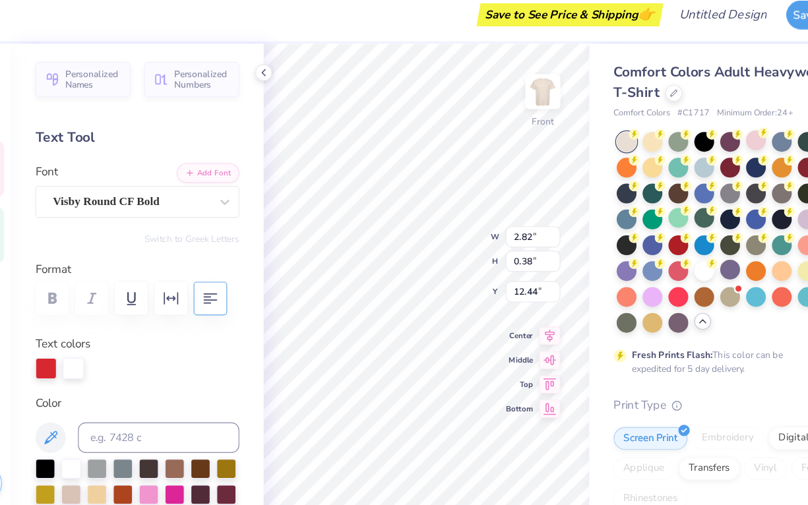
type textarea "COASTAL CAROLINA PANHELLENIC"
click at [231, 271] on icon "button" at bounding box center [232, 269] width 16 height 16
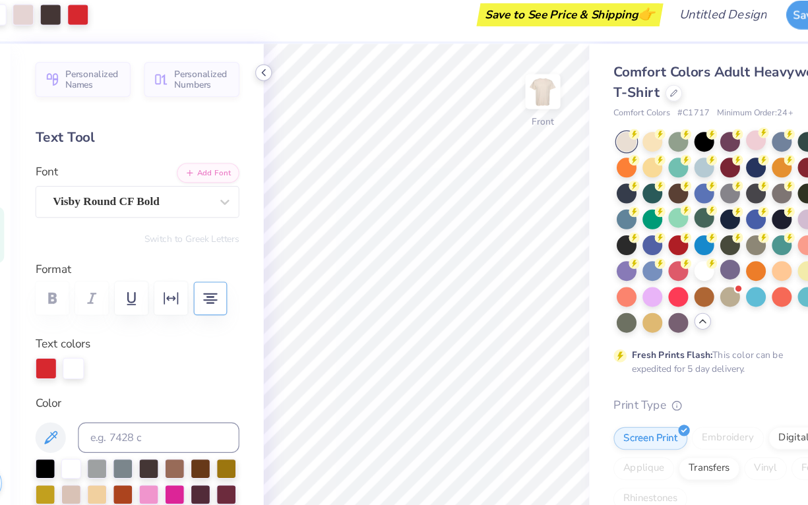
click at [277, 73] on polyline at bounding box center [278, 73] width 3 height 5
click at [275, 77] on icon at bounding box center [278, 73] width 11 height 11
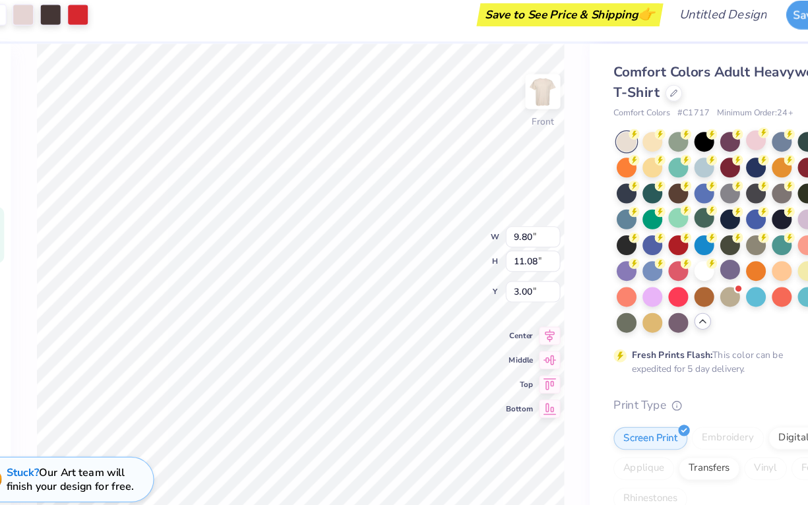
type input "7.31"
type input "8.29"
type input "3.83"
type input "9.00"
type input "10.31"
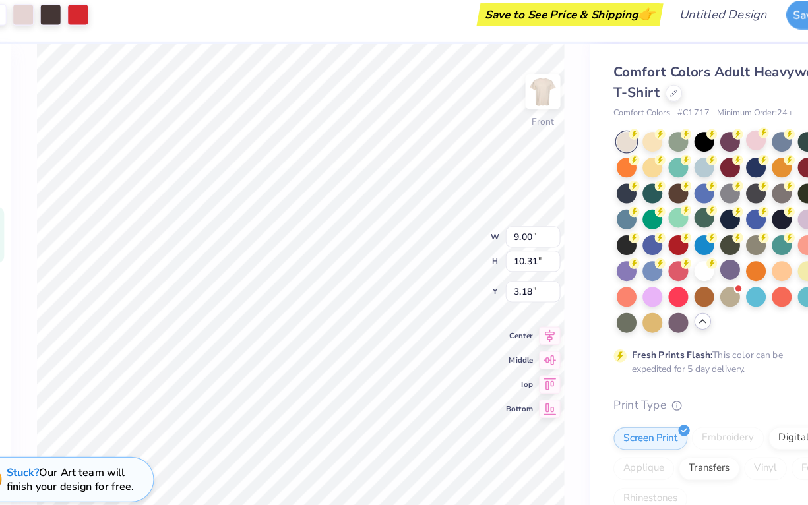
type input "3.00"
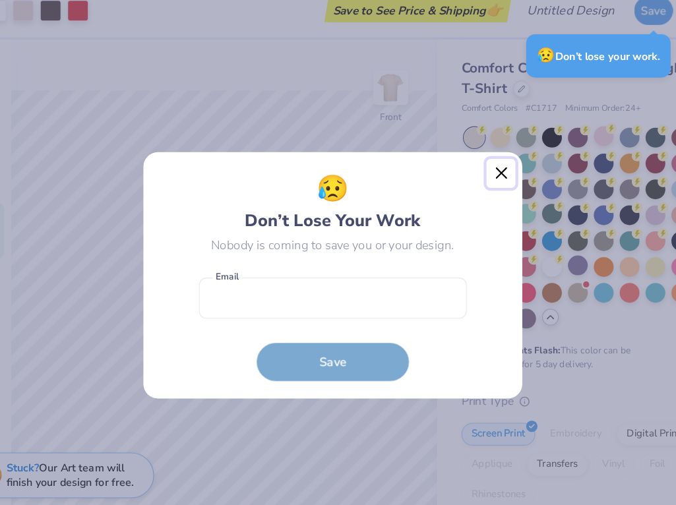
click at [479, 165] on button "Close" at bounding box center [484, 164] width 25 height 25
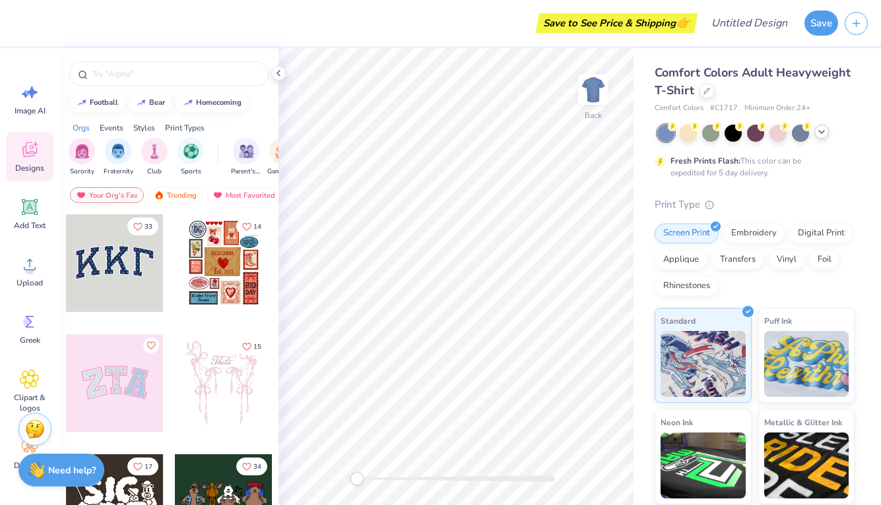
click at [819, 137] on div at bounding box center [821, 132] width 15 height 15
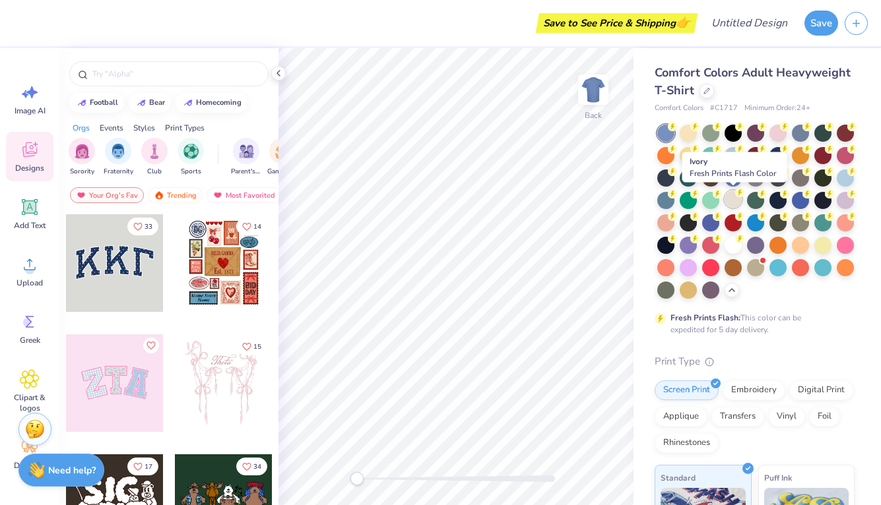
click at [737, 202] on div at bounding box center [732, 199] width 17 height 17
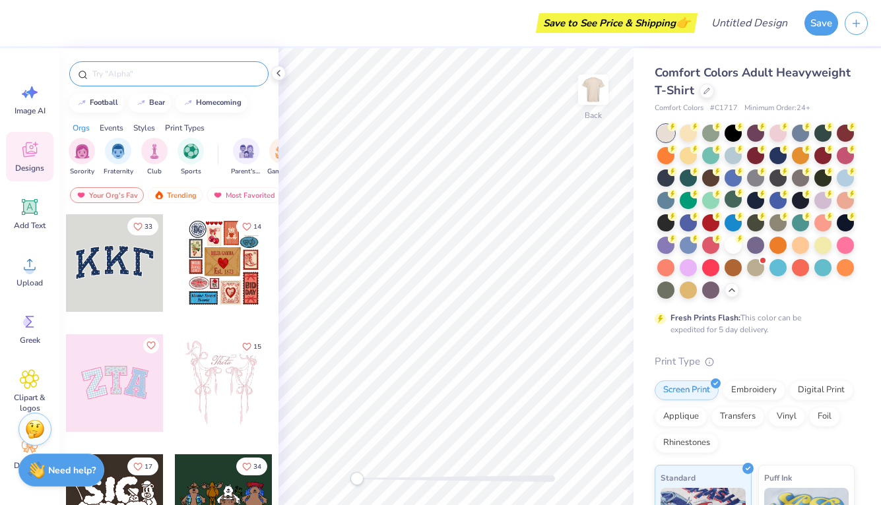
click at [190, 70] on input "text" at bounding box center [175, 73] width 169 height 13
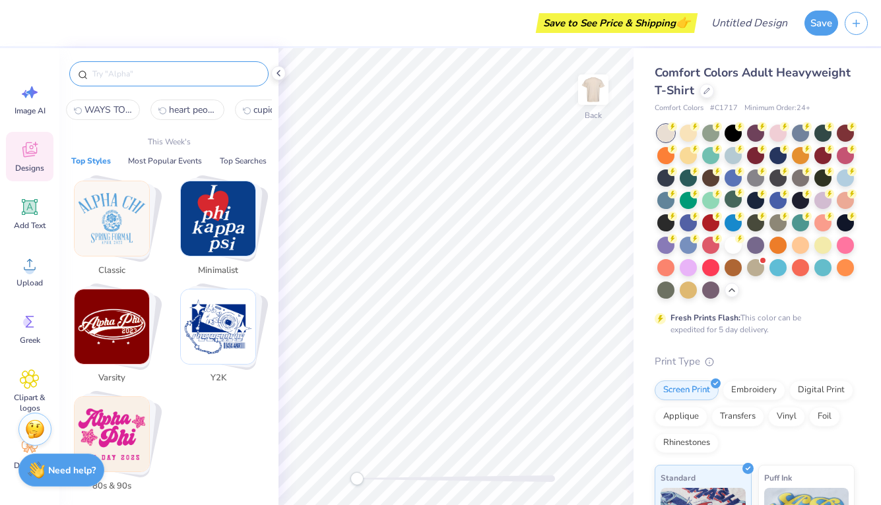
click at [220, 227] on img "Stack Card Button Minimalist" at bounding box center [218, 218] width 75 height 75
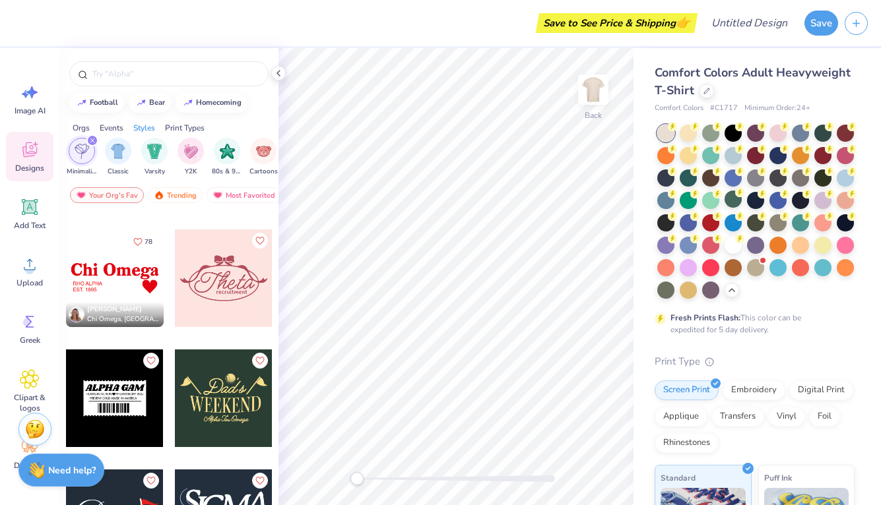
scroll to position [344, 0]
click at [129, 277] on div at bounding box center [115, 279] width 98 height 98
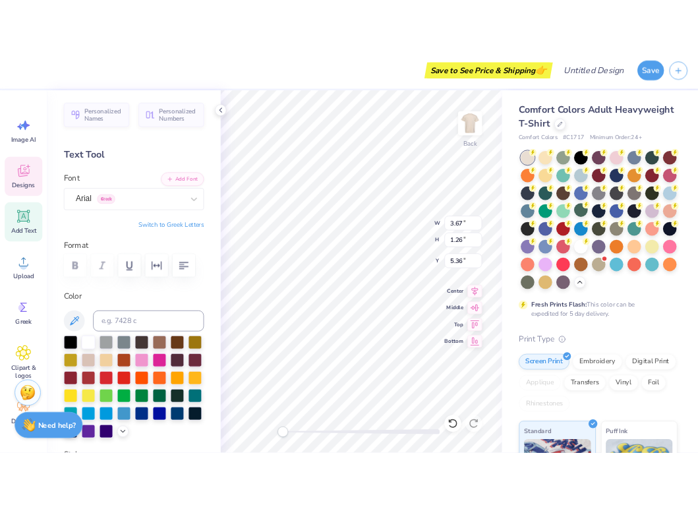
scroll to position [1, 0]
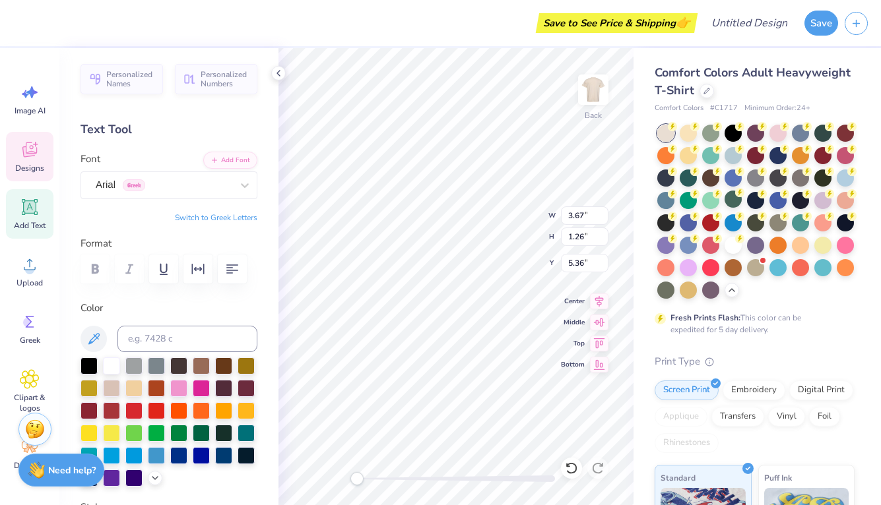
type textarea "R"
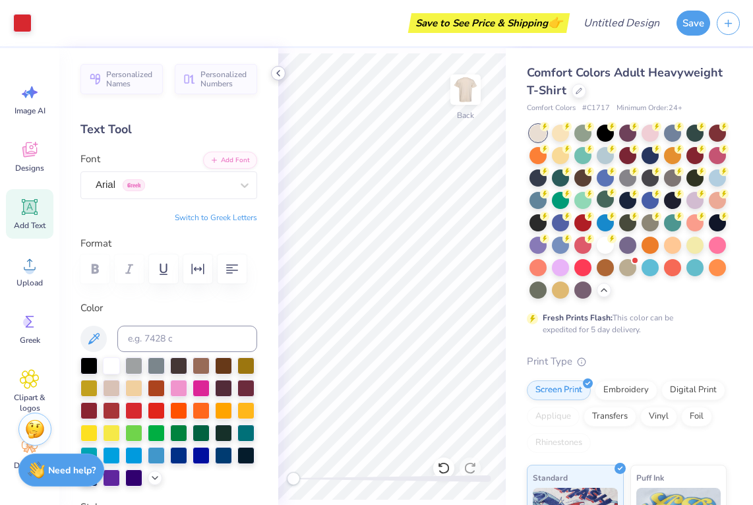
click at [278, 70] on icon at bounding box center [278, 73] width 11 height 11
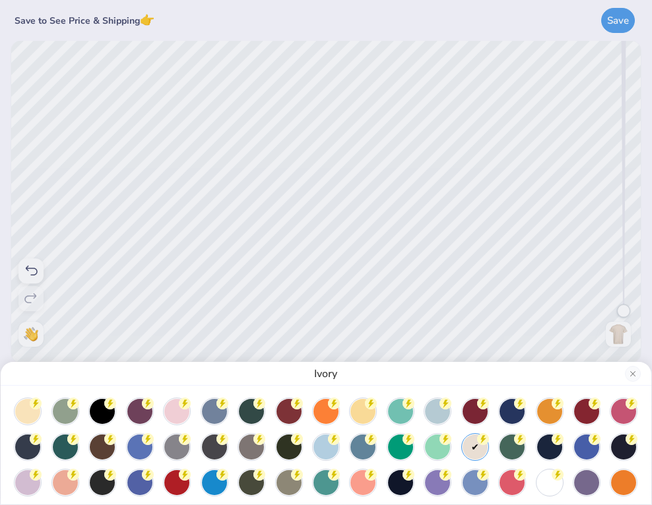
click at [370, 239] on div "Ivory" at bounding box center [326, 252] width 652 height 505
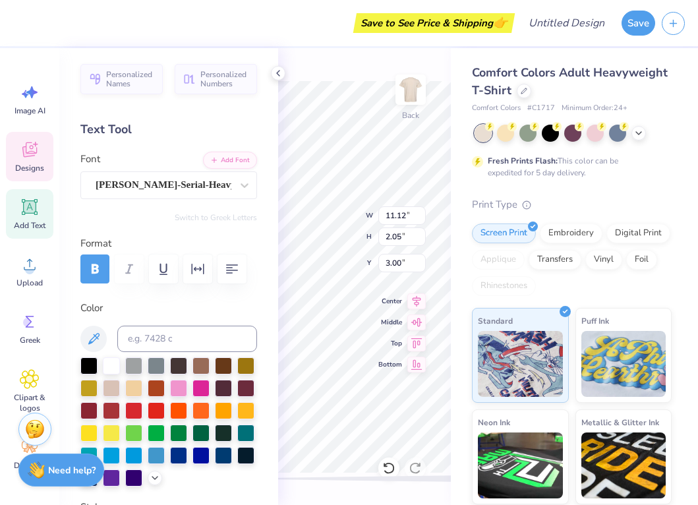
type textarea "C"
type textarea "Ways to say LOVE like Panhellenic"
click at [280, 77] on icon at bounding box center [278, 73] width 11 height 11
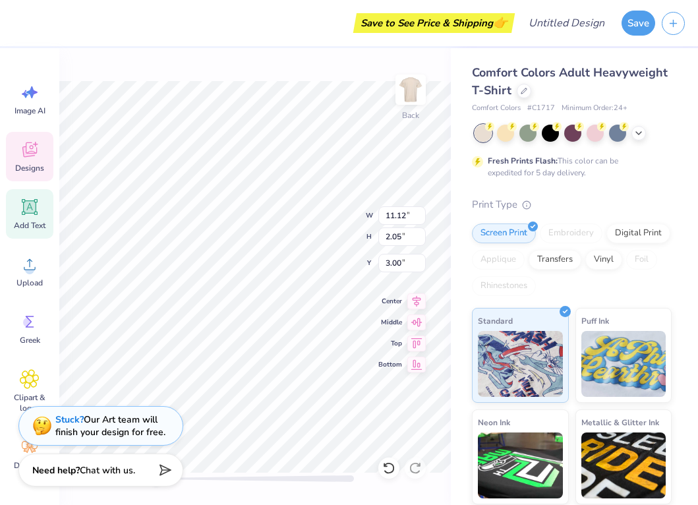
scroll to position [1, 3]
type textarea "Ways to say LOVE like Panhellenic"
click at [263, 40] on div "Save to See Price & Shipping 👉" at bounding box center [266, 23] width 492 height 46
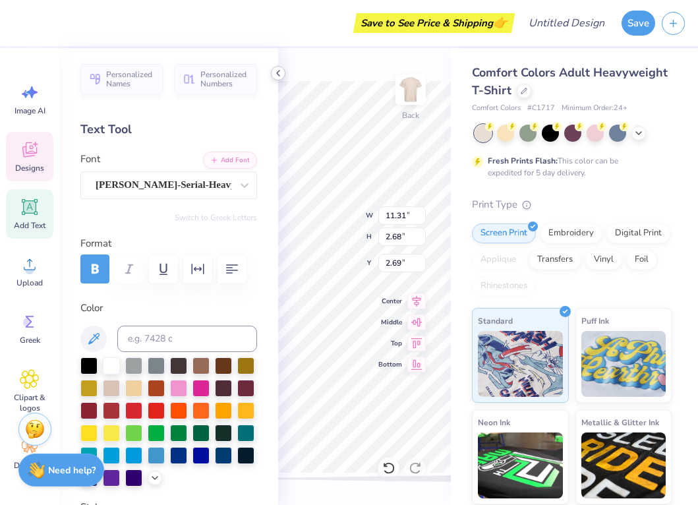
click at [280, 75] on icon at bounding box center [278, 73] width 11 height 11
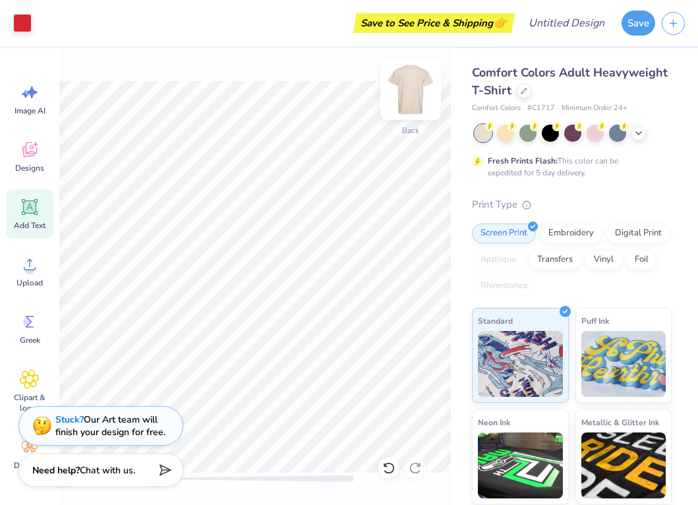
click at [408, 91] on img at bounding box center [411, 89] width 53 height 53
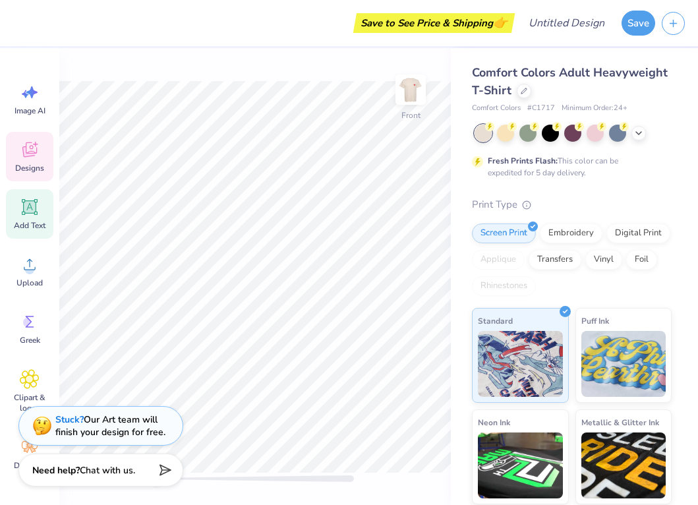
click at [32, 154] on icon at bounding box center [29, 151] width 13 height 11
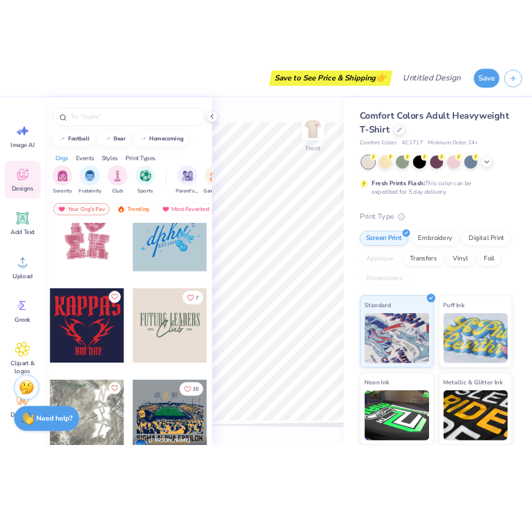
scroll to position [3318, 0]
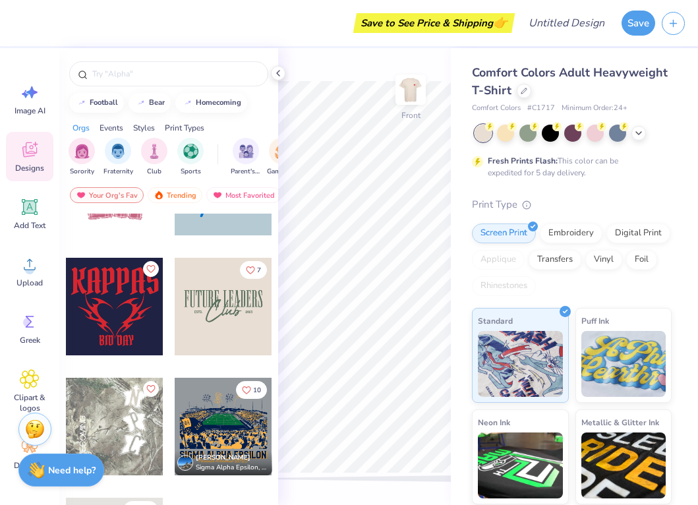
click at [217, 301] on div at bounding box center [224, 307] width 98 height 98
